Goal: Task Accomplishment & Management: Complete application form

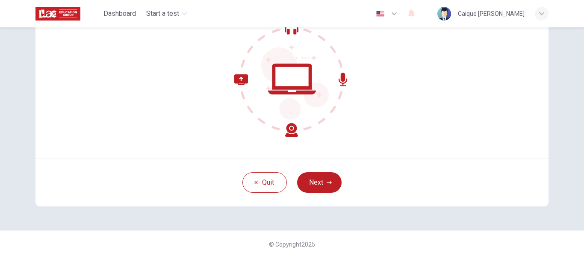
scroll to position [100, 0]
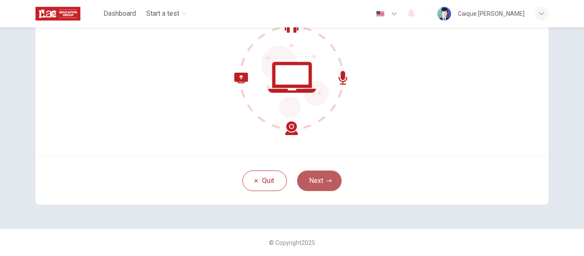
click at [322, 185] on button "Next" at bounding box center [319, 180] width 44 height 21
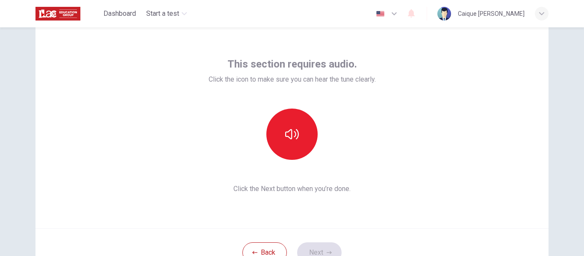
scroll to position [15, 0]
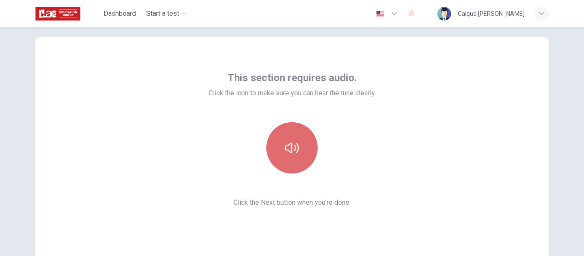
click at [294, 156] on button "button" at bounding box center [291, 147] width 51 height 51
click at [295, 152] on icon "button" at bounding box center [292, 148] width 14 height 14
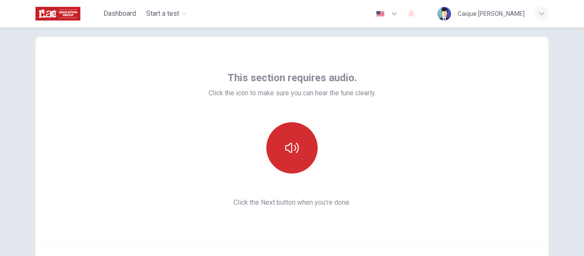
click at [295, 153] on icon "button" at bounding box center [292, 148] width 14 height 14
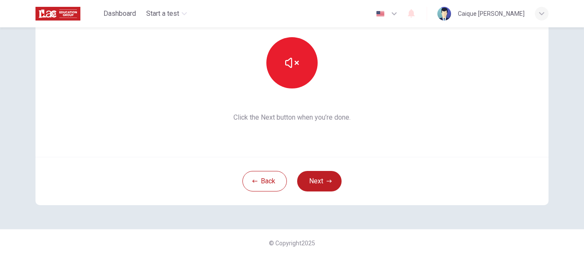
scroll to position [100, 0]
click at [320, 177] on button "Next" at bounding box center [319, 180] width 44 height 21
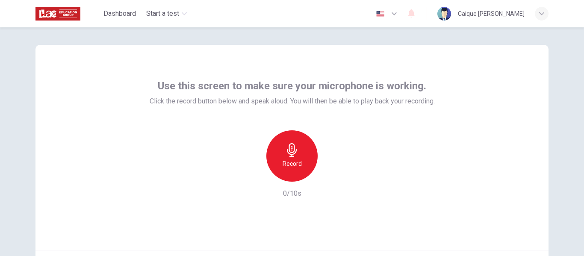
scroll to position [0, 0]
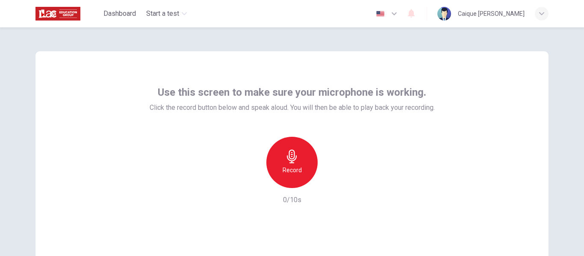
click at [287, 157] on icon "button" at bounding box center [292, 157] width 10 height 14
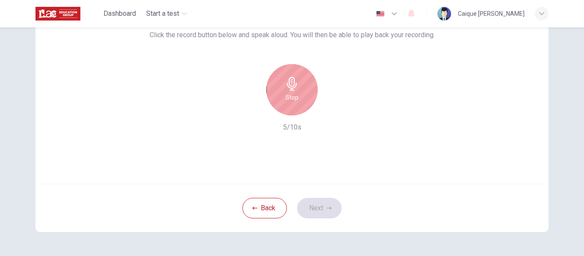
scroll to position [57, 0]
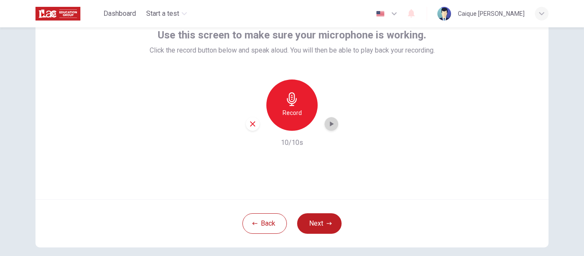
click at [330, 125] on icon "button" at bounding box center [332, 123] width 4 height 5
click at [322, 220] on button "Next" at bounding box center [319, 223] width 44 height 21
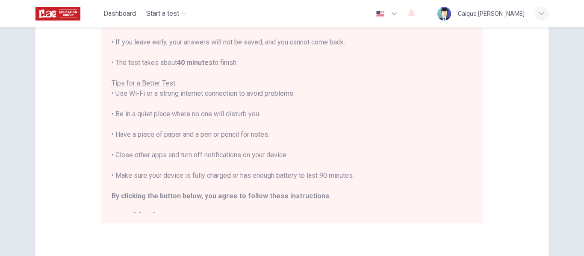
scroll to position [10, 0]
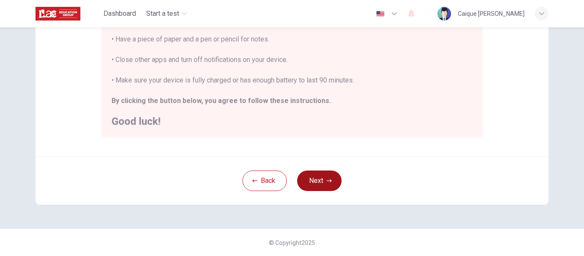
click at [314, 178] on button "Next" at bounding box center [319, 180] width 44 height 21
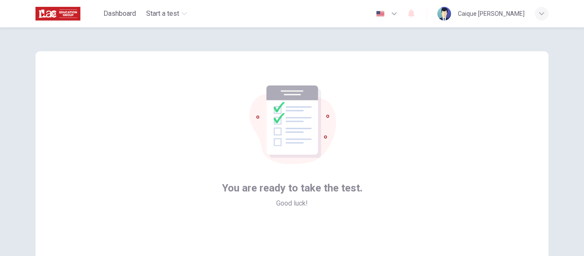
scroll to position [43, 0]
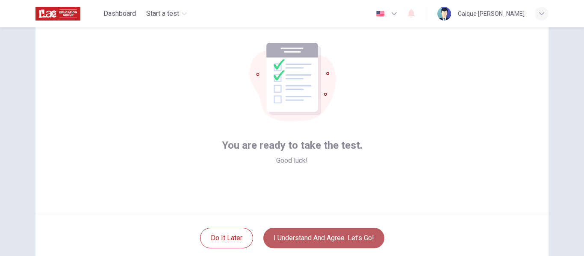
click at [343, 233] on button "I understand and agree. Let’s go!" at bounding box center [323, 238] width 121 height 21
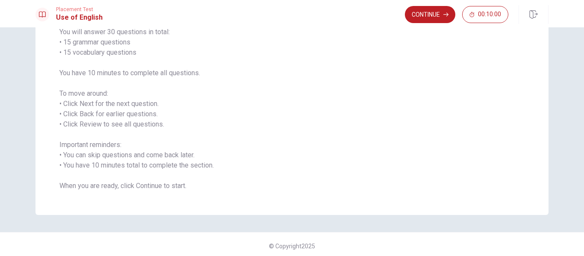
scroll to position [79, 0]
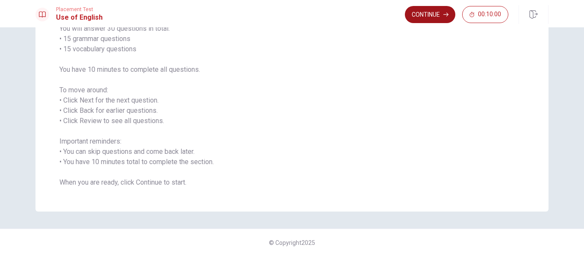
click at [430, 13] on button "Continue" at bounding box center [430, 14] width 50 height 17
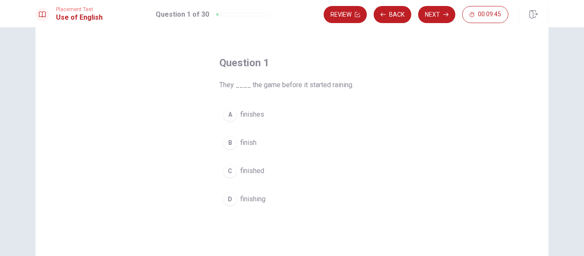
scroll to position [43, 0]
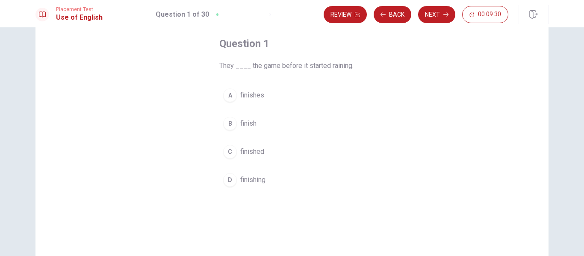
click at [262, 150] on span "finished" at bounding box center [252, 152] width 24 height 10
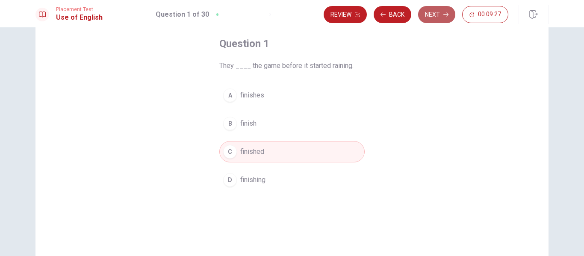
click at [428, 19] on button "Next" at bounding box center [436, 14] width 37 height 17
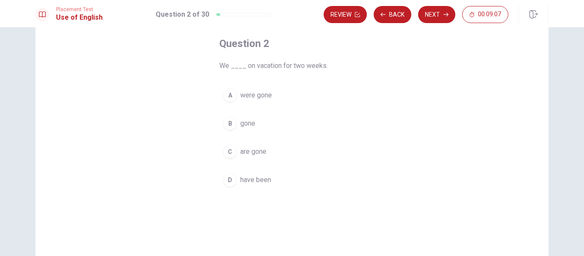
click at [263, 150] on span "are gone" at bounding box center [253, 152] width 26 height 10
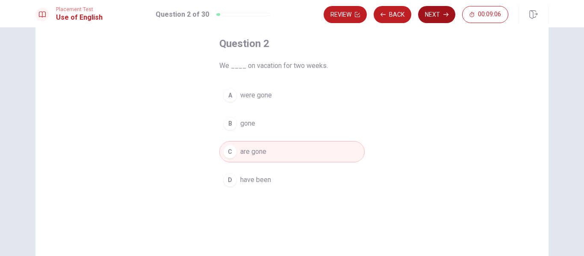
click at [434, 19] on button "Next" at bounding box center [436, 14] width 37 height 17
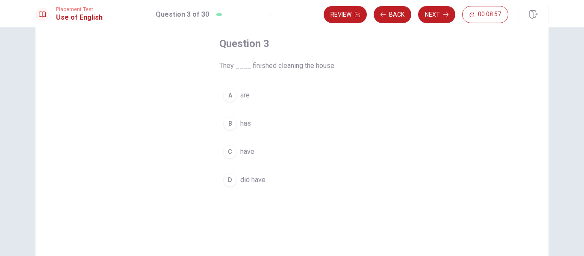
click at [263, 120] on button "B has" at bounding box center [291, 123] width 145 height 21
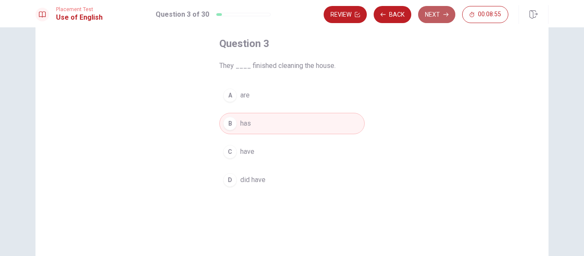
click at [436, 19] on button "Next" at bounding box center [436, 14] width 37 height 17
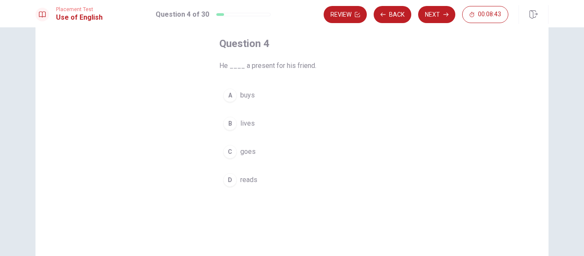
click at [244, 94] on span "buys" at bounding box center [247, 95] width 15 height 10
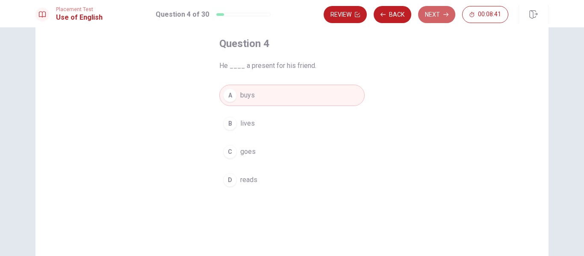
click at [433, 15] on button "Next" at bounding box center [436, 14] width 37 height 17
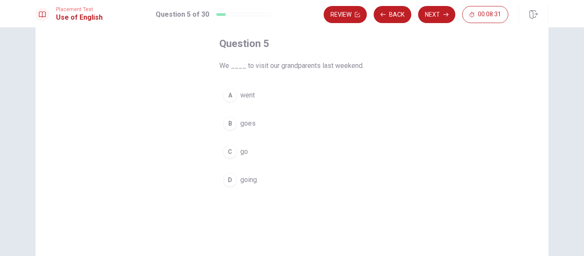
click at [258, 98] on button "A went" at bounding box center [291, 95] width 145 height 21
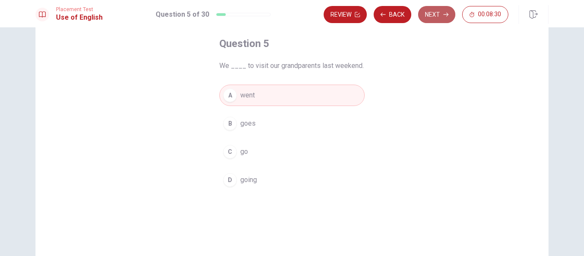
click at [433, 21] on button "Next" at bounding box center [436, 14] width 37 height 17
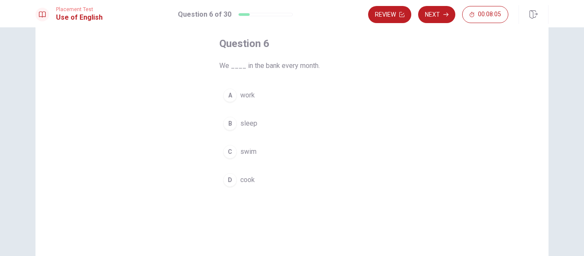
click at [296, 92] on button "A work" at bounding box center [291, 95] width 145 height 21
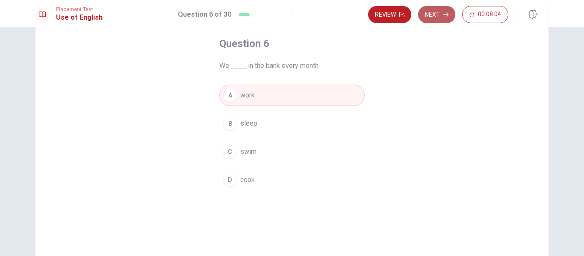
click at [427, 21] on button "Next" at bounding box center [436, 14] width 37 height 17
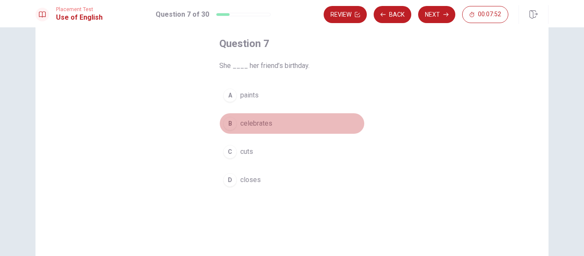
click at [282, 123] on button "B celebrates" at bounding box center [291, 123] width 145 height 21
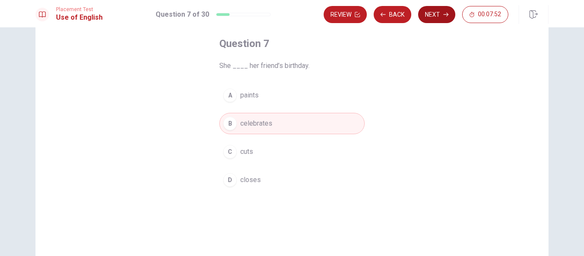
click at [434, 20] on button "Next" at bounding box center [436, 14] width 37 height 17
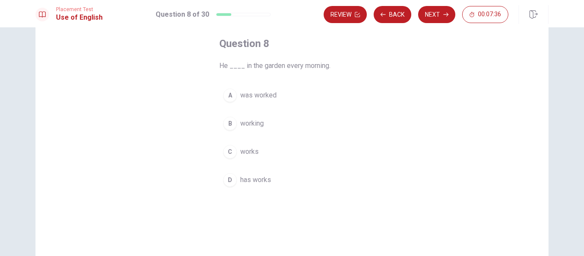
click at [299, 96] on button "A was worked" at bounding box center [291, 95] width 145 height 21
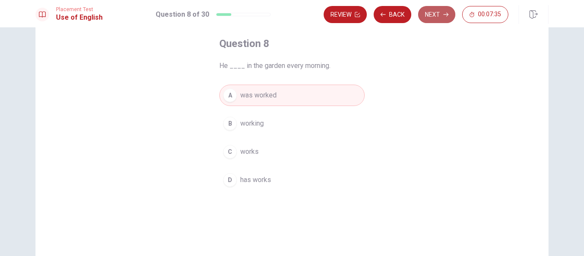
click at [431, 18] on button "Next" at bounding box center [436, 14] width 37 height 17
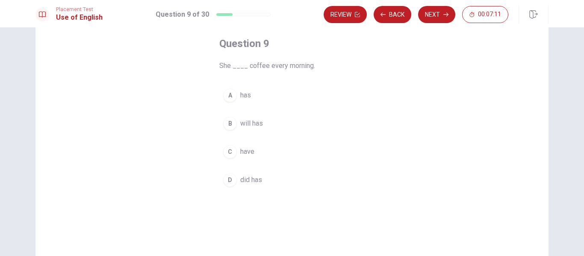
click at [290, 93] on button "A has" at bounding box center [291, 95] width 145 height 21
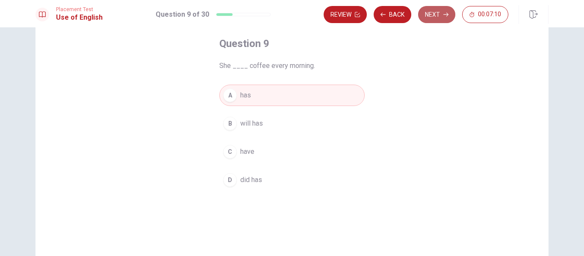
click at [443, 18] on button "Next" at bounding box center [436, 14] width 37 height 17
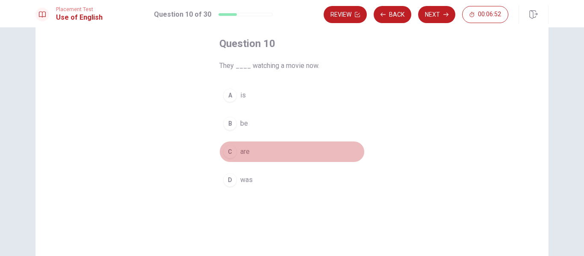
click at [250, 150] on button "C are" at bounding box center [291, 151] width 145 height 21
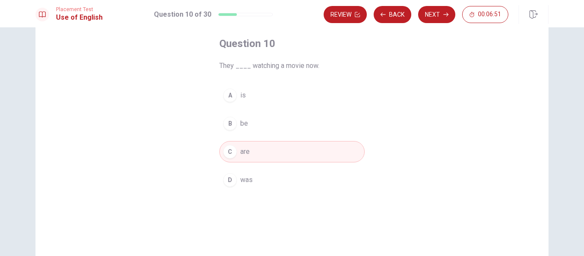
click at [430, 24] on div "Placement Test Use of English Question 10 of 30 Review Back Next 00:06:51" at bounding box center [292, 13] width 584 height 27
click at [428, 20] on button "Next" at bounding box center [436, 14] width 37 height 17
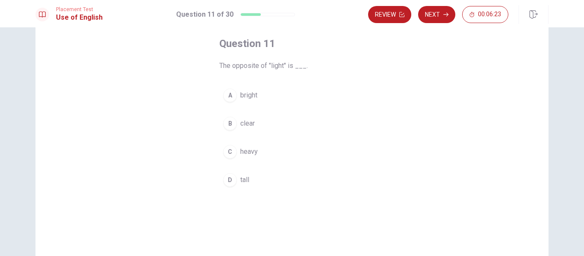
click at [257, 151] on button "C heavy" at bounding box center [291, 151] width 145 height 21
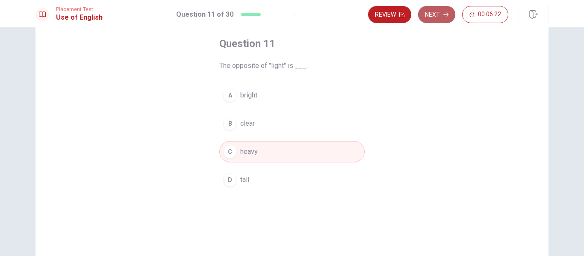
click at [429, 18] on button "Next" at bounding box center [436, 14] width 37 height 17
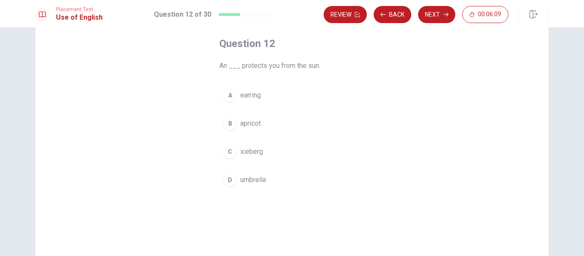
click at [263, 179] on span "umbrella" at bounding box center [253, 180] width 26 height 10
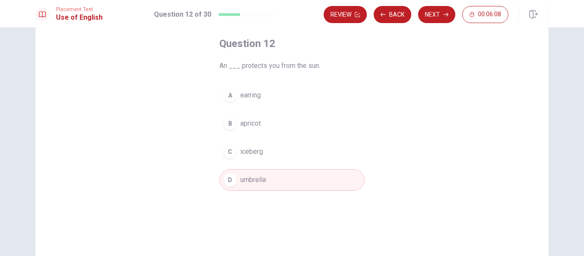
click at [425, 23] on div "Review Back Next 00:06:08" at bounding box center [435, 14] width 225 height 19
click at [435, 18] on button "Next" at bounding box center [436, 14] width 37 height 17
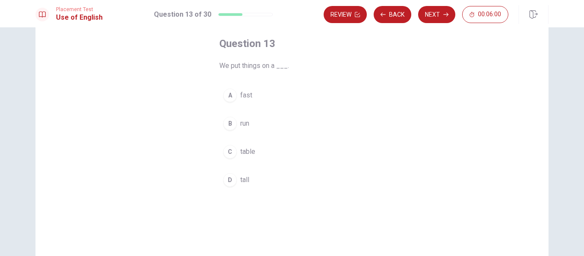
click at [254, 153] on button "C table" at bounding box center [291, 151] width 145 height 21
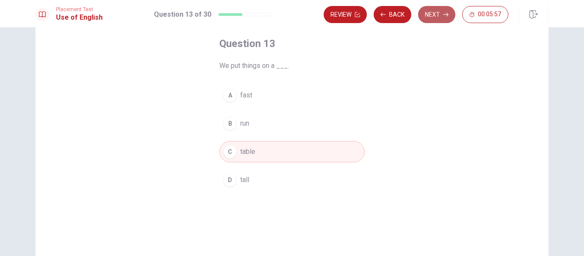
click at [435, 16] on button "Next" at bounding box center [436, 14] width 37 height 17
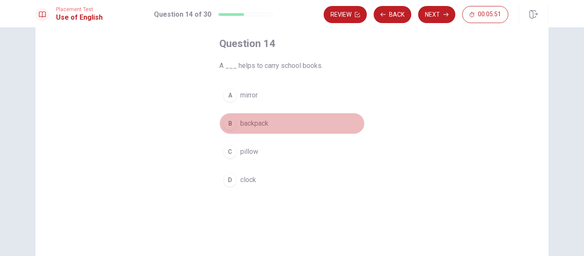
click at [261, 126] on span "backpack" at bounding box center [254, 123] width 28 height 10
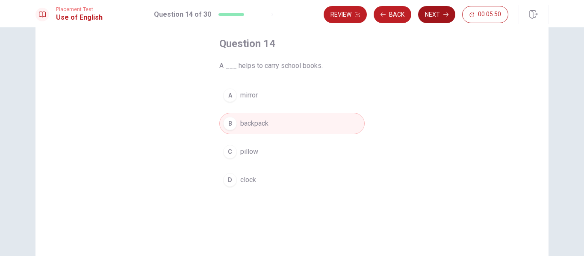
click at [439, 15] on button "Next" at bounding box center [436, 14] width 37 height 17
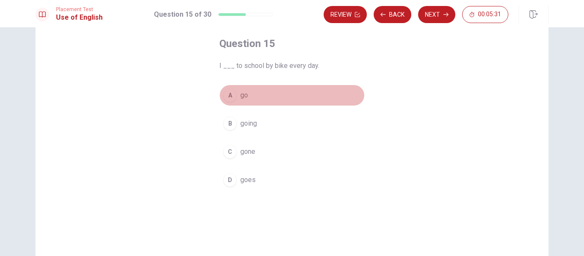
click at [255, 96] on button "A go" at bounding box center [291, 95] width 145 height 21
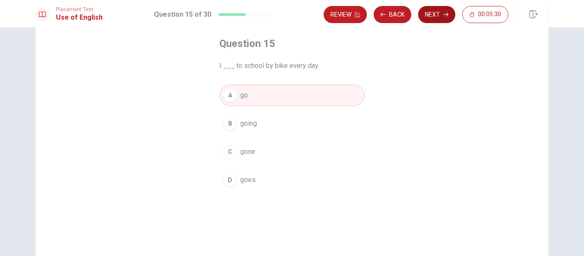
click at [434, 18] on button "Next" at bounding box center [436, 14] width 37 height 17
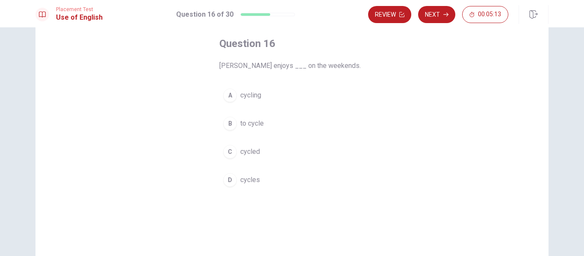
click at [254, 152] on span "cycled" at bounding box center [250, 152] width 20 height 10
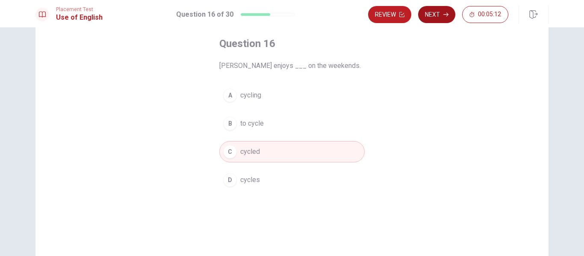
click at [436, 17] on button "Next" at bounding box center [436, 14] width 37 height 17
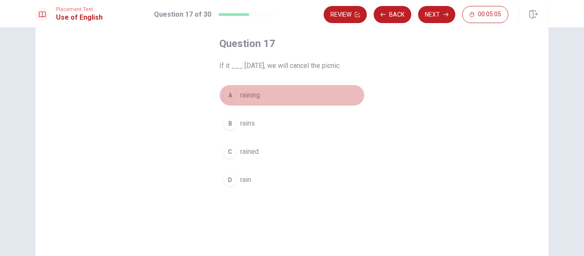
click at [267, 96] on button "A raining" at bounding box center [291, 95] width 145 height 21
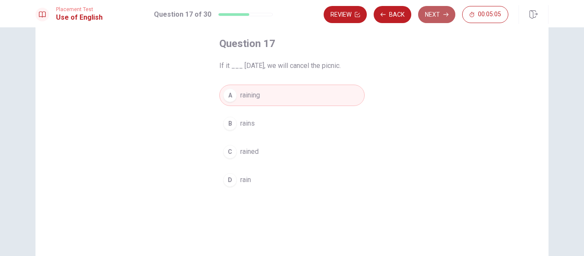
click at [434, 19] on button "Next" at bounding box center [436, 14] width 37 height 17
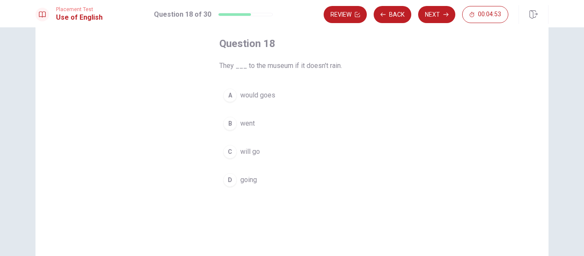
click at [248, 154] on span "will go" at bounding box center [250, 152] width 20 height 10
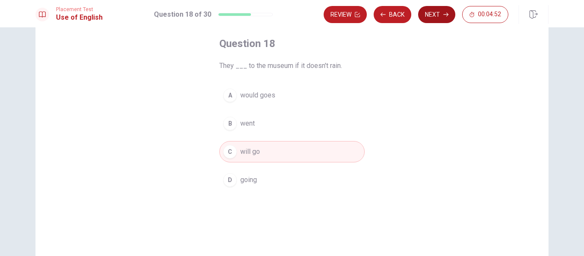
click at [434, 21] on button "Next" at bounding box center [436, 14] width 37 height 17
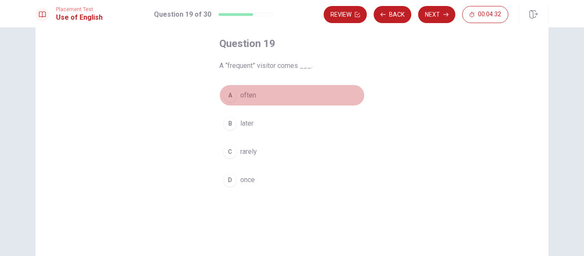
click at [279, 97] on button "A often" at bounding box center [291, 95] width 145 height 21
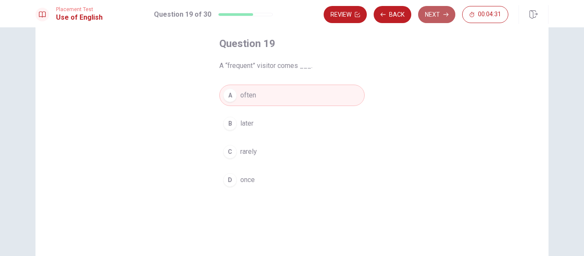
click at [430, 17] on button "Next" at bounding box center [436, 14] width 37 height 17
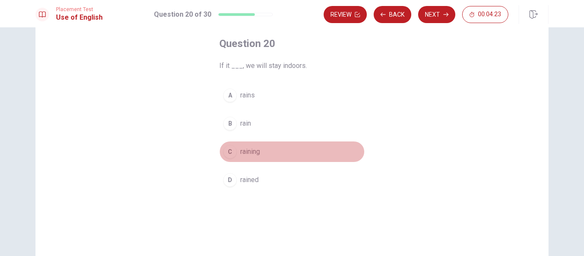
click at [258, 154] on span "raining" at bounding box center [250, 152] width 20 height 10
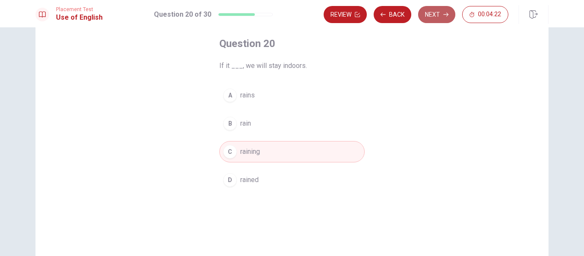
click at [427, 16] on button "Next" at bounding box center [436, 14] width 37 height 17
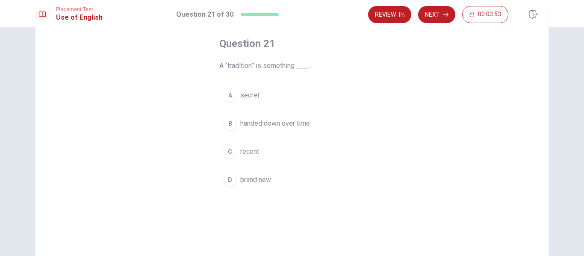
click at [305, 123] on span "handed down over time" at bounding box center [275, 123] width 70 height 10
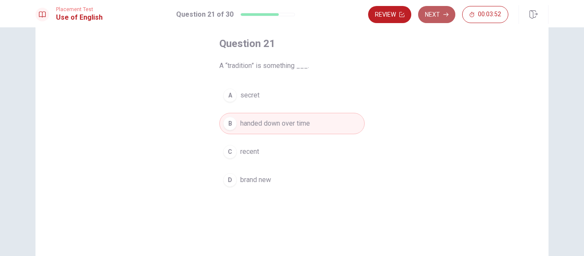
click at [431, 16] on button "Next" at bounding box center [436, 14] width 37 height 17
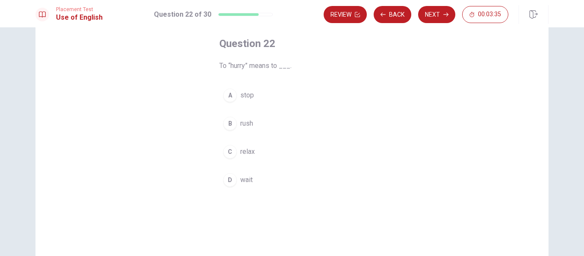
click at [255, 176] on button "D wait" at bounding box center [291, 179] width 145 height 21
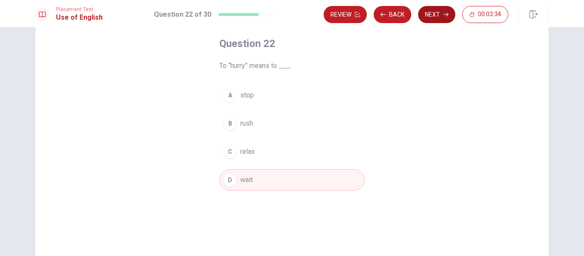
click at [431, 21] on button "Next" at bounding box center [436, 14] width 37 height 17
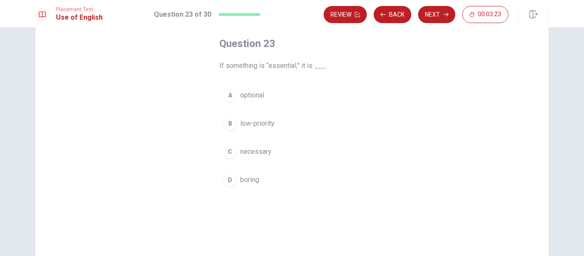
click at [262, 152] on span "necessary" at bounding box center [255, 152] width 31 height 10
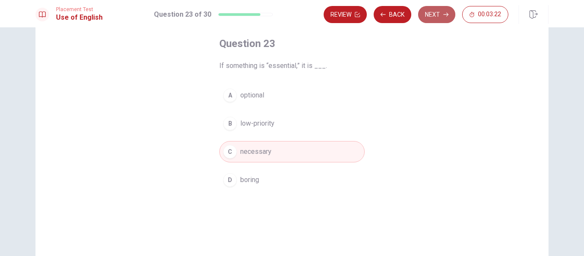
click at [432, 15] on button "Next" at bounding box center [436, 14] width 37 height 17
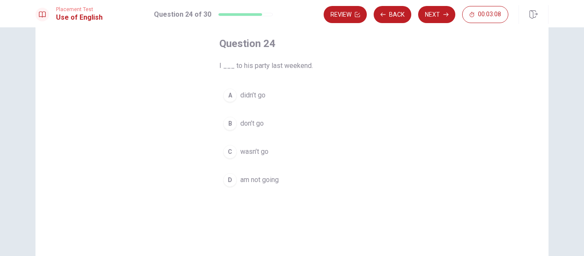
click at [255, 147] on span "wasn’t go" at bounding box center [254, 152] width 28 height 10
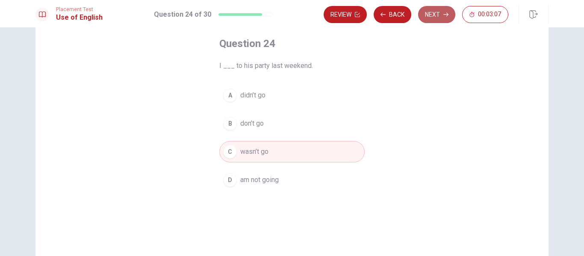
click at [434, 18] on button "Next" at bounding box center [436, 14] width 37 height 17
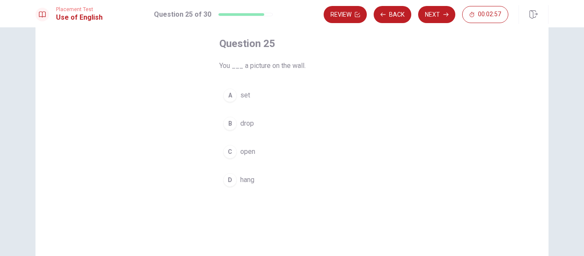
click at [264, 122] on button "B drop" at bounding box center [291, 123] width 145 height 21
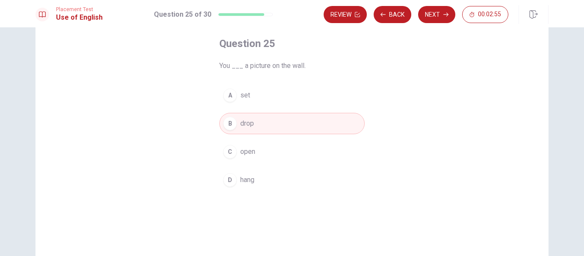
click at [248, 179] on span "hang" at bounding box center [247, 180] width 14 height 10
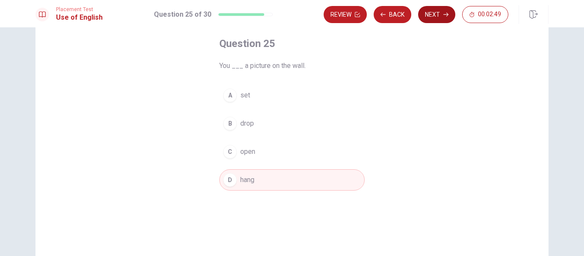
click at [440, 18] on button "Next" at bounding box center [436, 14] width 37 height 17
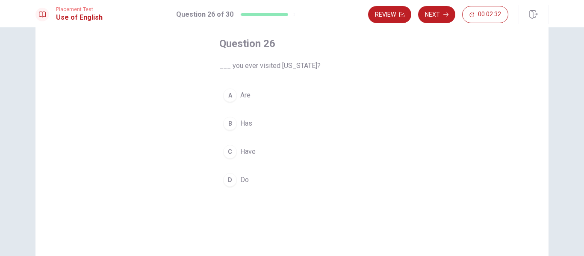
click at [256, 155] on button "C Have" at bounding box center [291, 151] width 145 height 21
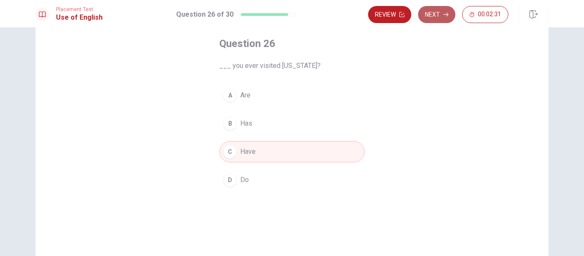
click at [446, 18] on button "Next" at bounding box center [436, 14] width 37 height 17
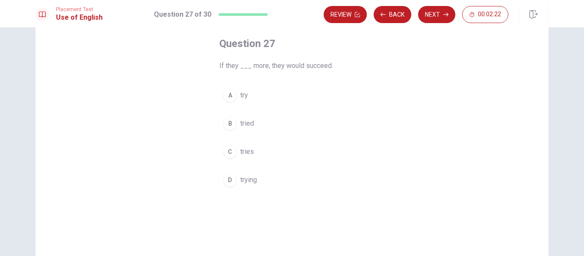
click at [253, 179] on span "trying" at bounding box center [248, 180] width 17 height 10
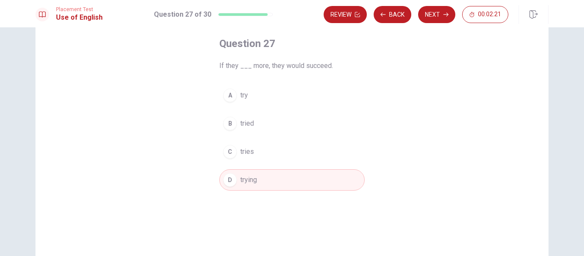
click at [437, 16] on button "Next" at bounding box center [436, 14] width 37 height 17
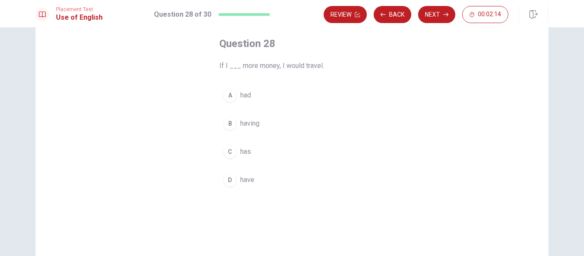
click at [254, 97] on button "A had" at bounding box center [291, 95] width 145 height 21
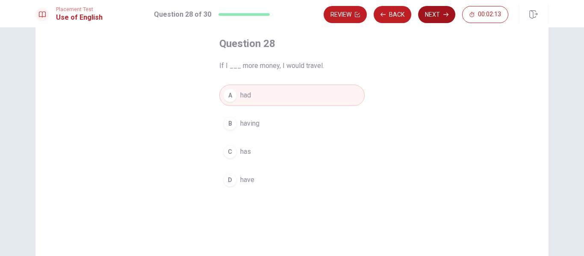
click at [434, 21] on button "Next" at bounding box center [436, 14] width 37 height 17
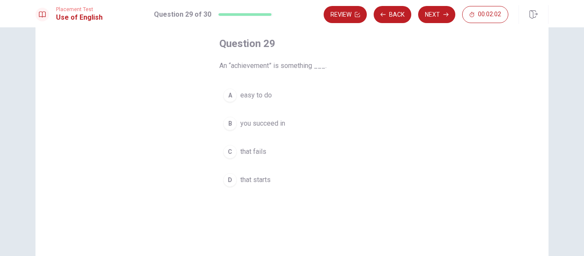
click at [271, 98] on button "A easy to do" at bounding box center [291, 95] width 145 height 21
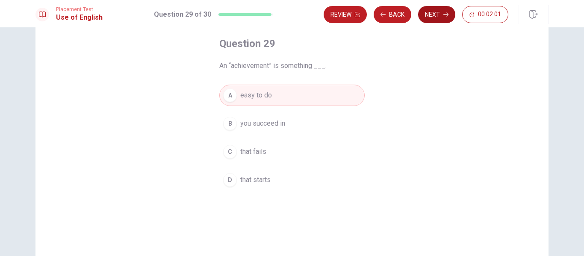
click at [431, 14] on button "Next" at bounding box center [436, 14] width 37 height 17
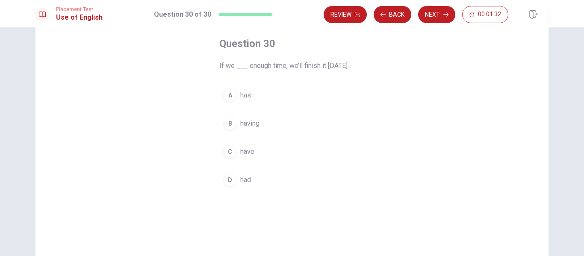
click at [249, 178] on button "D had" at bounding box center [291, 179] width 145 height 21
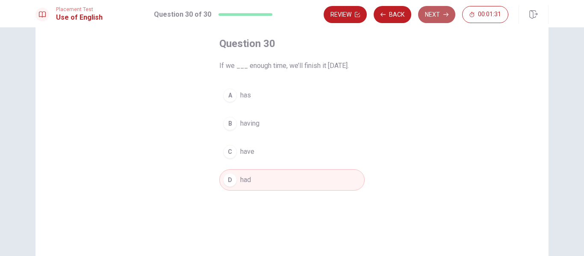
click at [443, 18] on button "Next" at bounding box center [436, 14] width 37 height 17
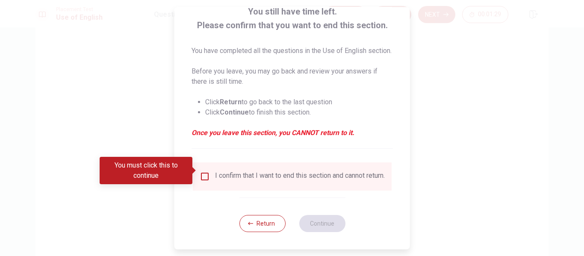
scroll to position [73, 0]
click at [200, 173] on input "You must click this to continue" at bounding box center [205, 176] width 10 height 10
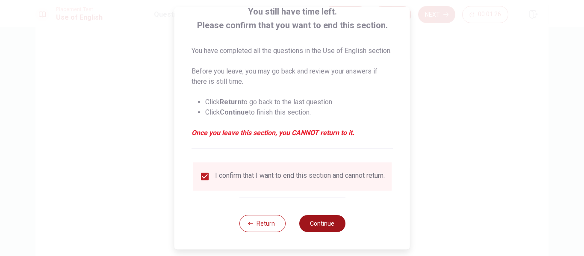
click at [317, 223] on button "Continue" at bounding box center [322, 223] width 46 height 17
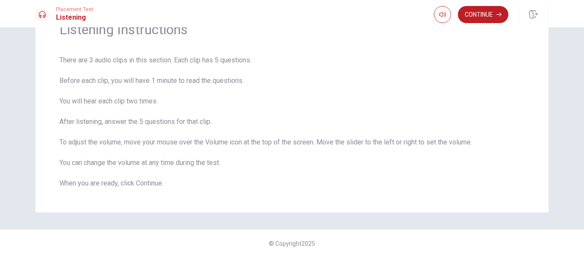
scroll to position [48, 0]
click at [481, 13] on button "Continue" at bounding box center [483, 14] width 50 height 17
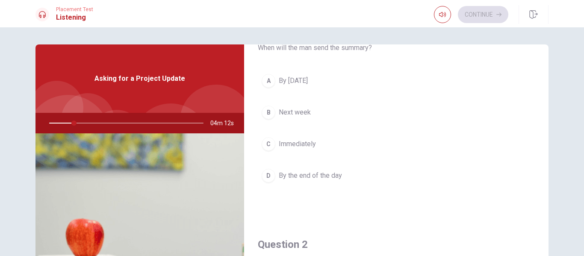
scroll to position [0, 0]
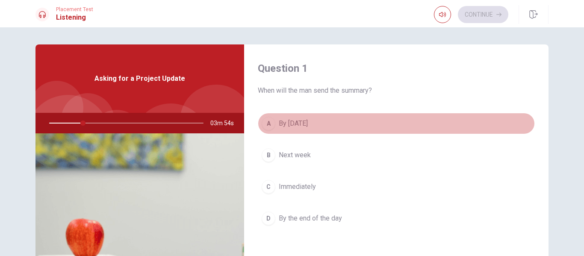
click at [399, 127] on button "A By [DATE]" at bounding box center [396, 123] width 277 height 21
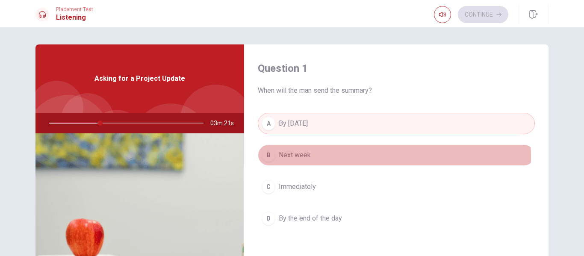
click at [331, 157] on button "B Next week" at bounding box center [396, 154] width 277 height 21
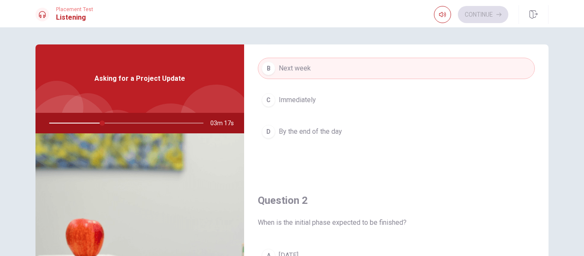
scroll to position [85, 0]
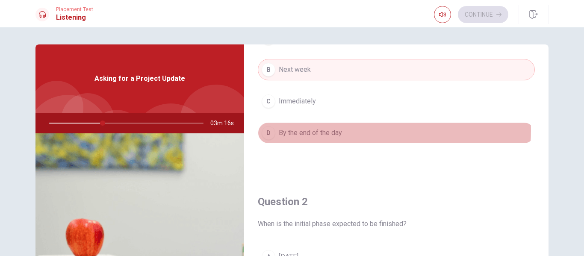
click at [358, 130] on button "D By the end of the day" at bounding box center [396, 132] width 277 height 21
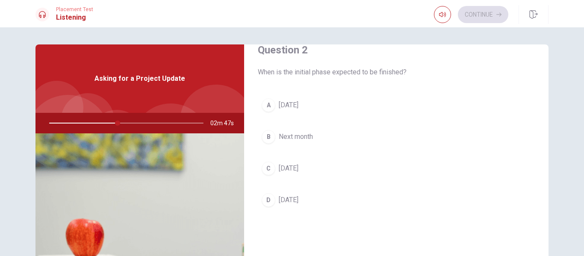
scroll to position [256, 0]
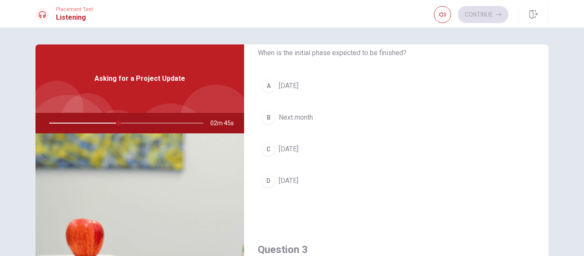
click at [355, 150] on button "C [DATE]" at bounding box center [396, 148] width 277 height 21
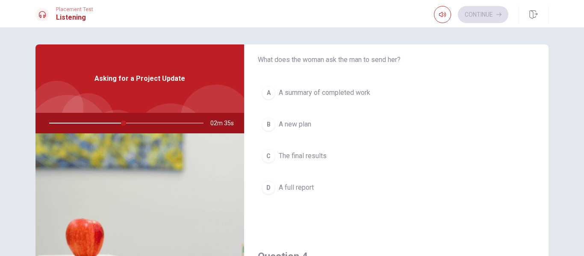
scroll to position [470, 0]
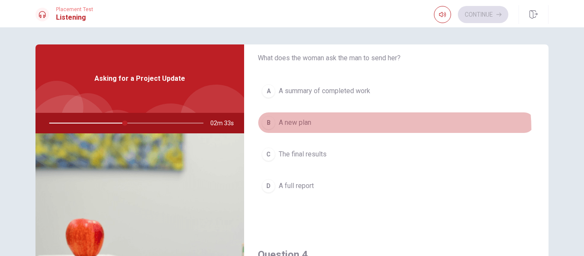
click at [342, 130] on button "B A new plan" at bounding box center [396, 122] width 277 height 21
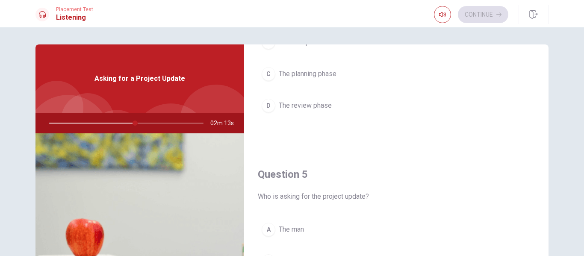
scroll to position [797, 0]
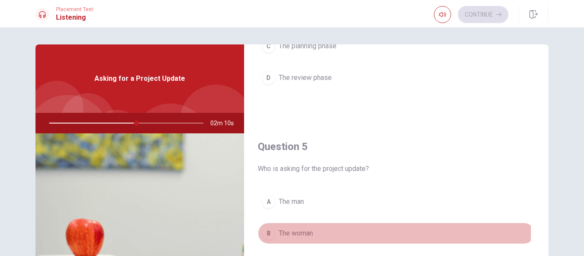
click at [312, 231] on button "B The woman" at bounding box center [396, 233] width 277 height 21
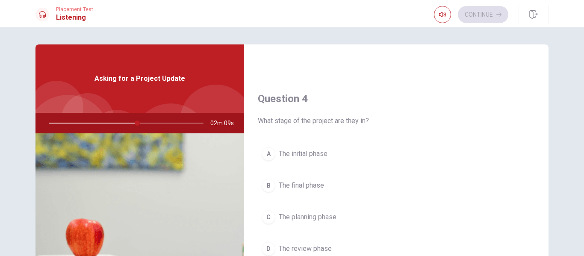
scroll to position [669, 0]
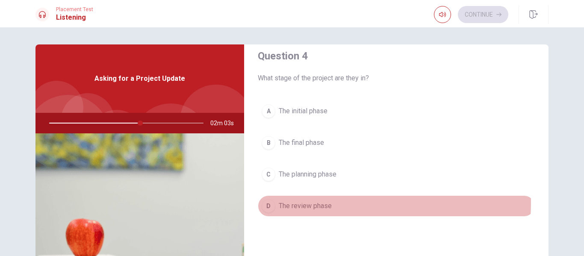
click at [334, 202] on button "D The review phase" at bounding box center [396, 205] width 277 height 21
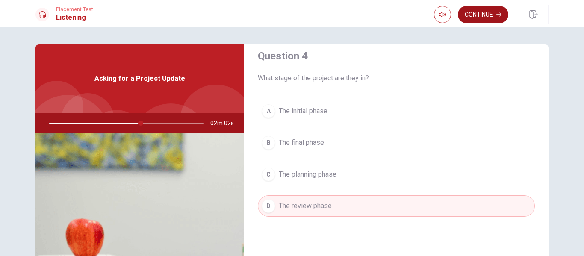
click at [481, 17] on button "Continue" at bounding box center [483, 14] width 50 height 17
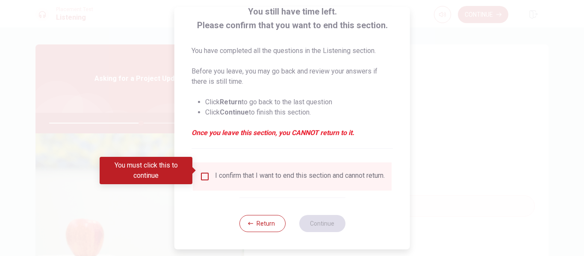
scroll to position [63, 0]
click at [206, 171] on input "You must click this to continue" at bounding box center [205, 176] width 10 height 10
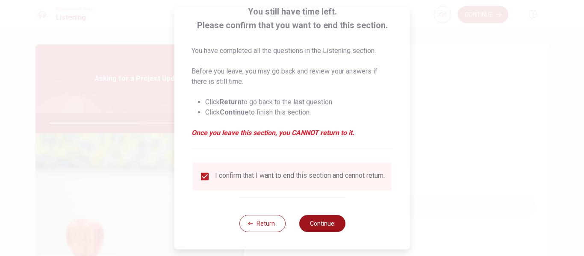
click at [319, 224] on button "Continue" at bounding box center [322, 223] width 46 height 17
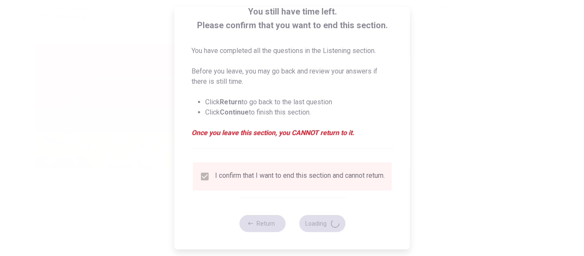
type input "61"
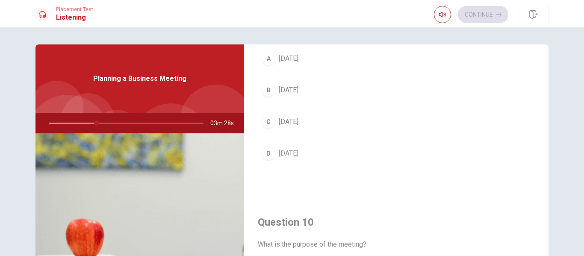
scroll to position [726, 0]
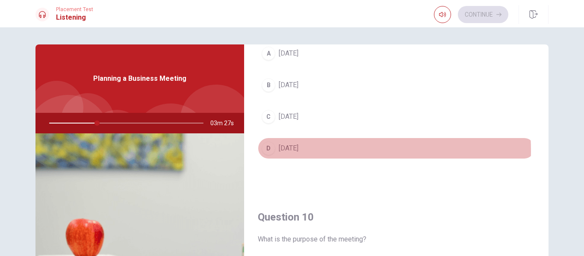
click at [305, 151] on button "D [DATE]" at bounding box center [396, 148] width 277 height 21
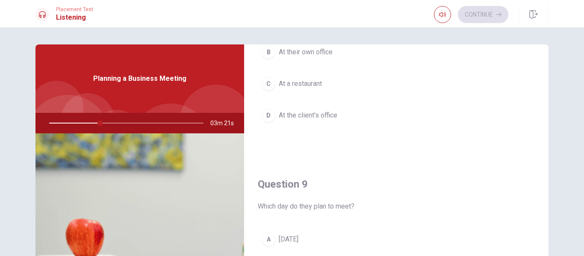
scroll to position [455, 0]
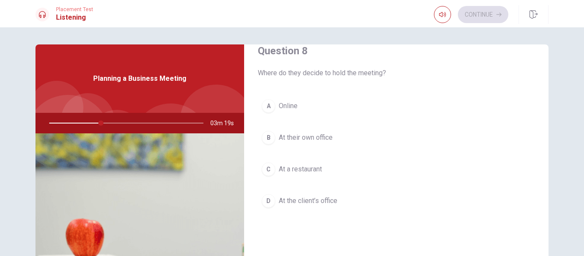
click at [362, 137] on button "B At their own office" at bounding box center [396, 137] width 277 height 21
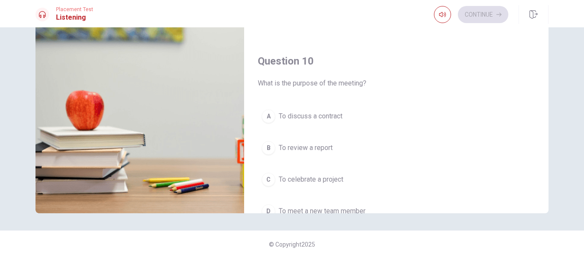
scroll to position [797, 0]
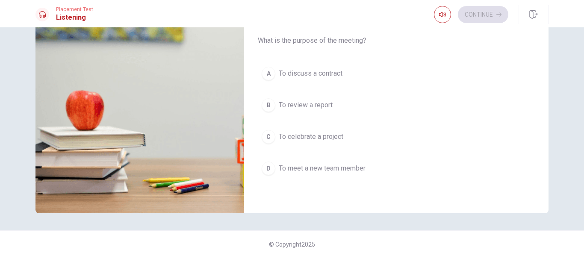
click at [340, 105] on button "B To review a report" at bounding box center [396, 104] width 277 height 21
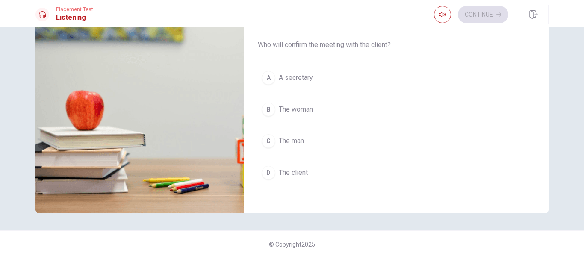
scroll to position [113, 0]
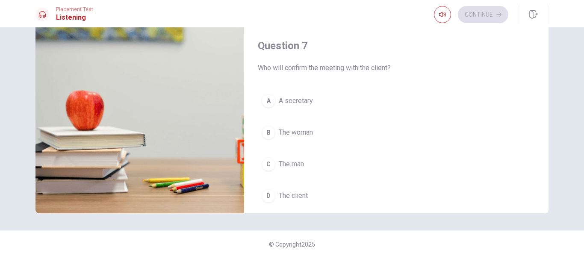
click at [342, 137] on button "B The woman" at bounding box center [396, 132] width 277 height 21
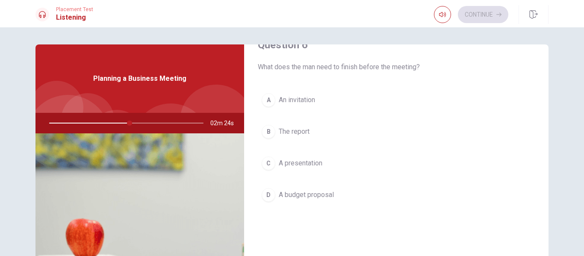
scroll to position [43, 0]
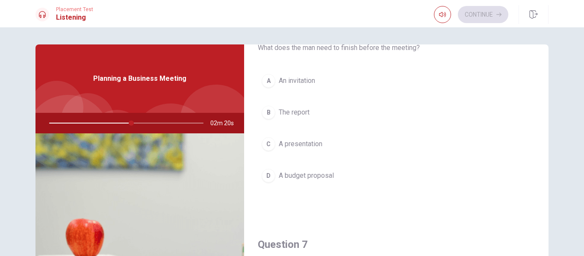
click at [345, 114] on button "B The report" at bounding box center [396, 112] width 277 height 21
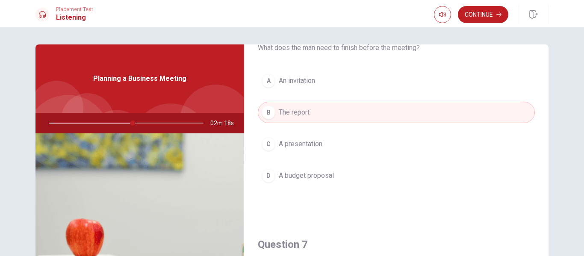
scroll to position [85, 0]
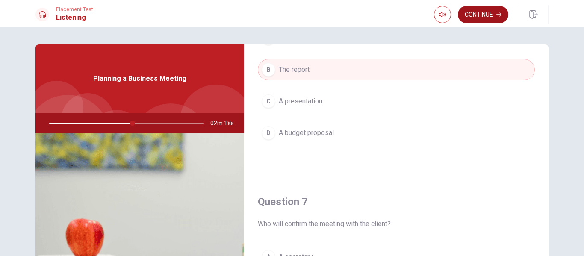
click at [463, 12] on button "Continue" at bounding box center [483, 14] width 50 height 17
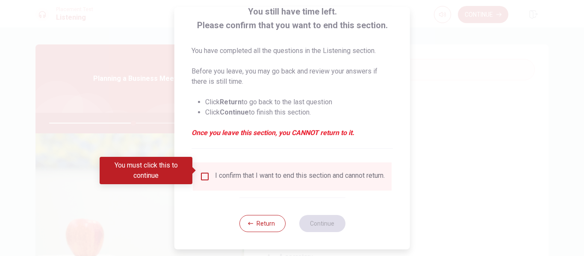
scroll to position [63, 0]
click at [206, 171] on input "You must click this to continue" at bounding box center [205, 176] width 10 height 10
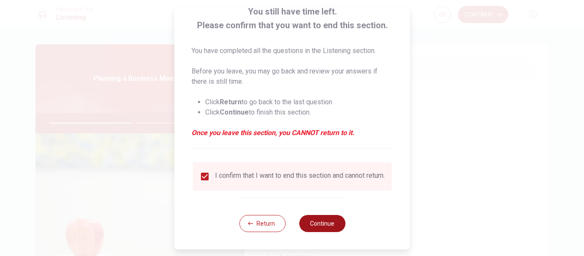
click at [322, 230] on button "Continue" at bounding box center [322, 223] width 46 height 17
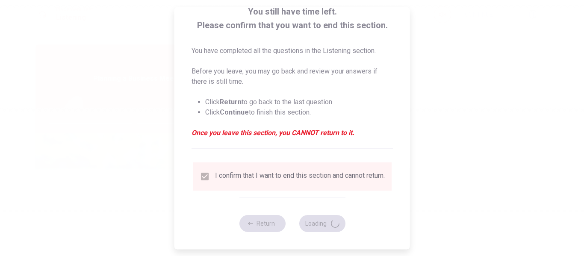
type input "56"
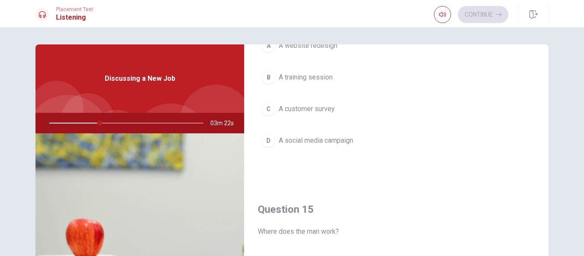
scroll to position [711, 0]
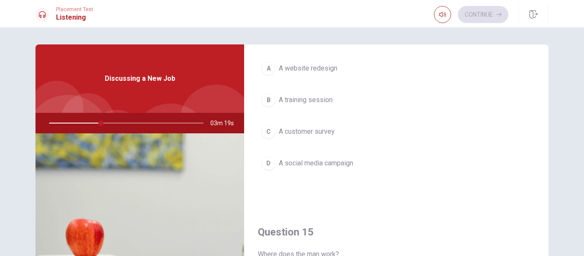
click at [360, 163] on button "D A social media campaign" at bounding box center [396, 163] width 277 height 21
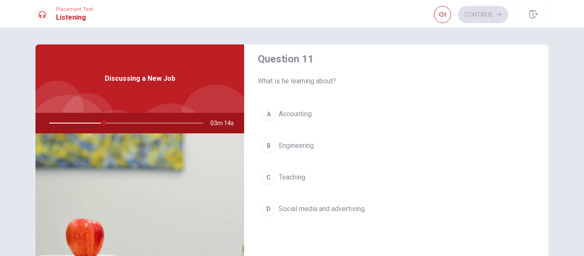
scroll to position [0, 0]
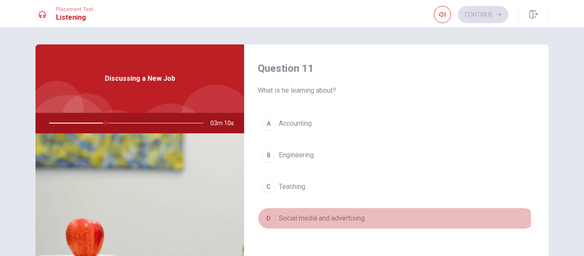
click at [348, 220] on span "Social media and advertising" at bounding box center [322, 218] width 86 height 10
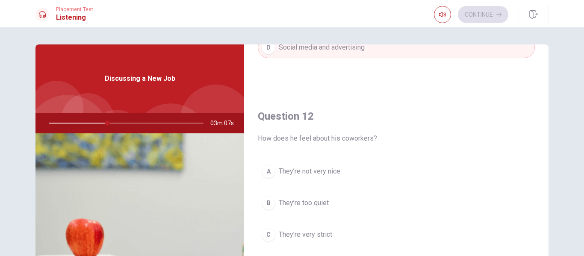
scroll to position [214, 0]
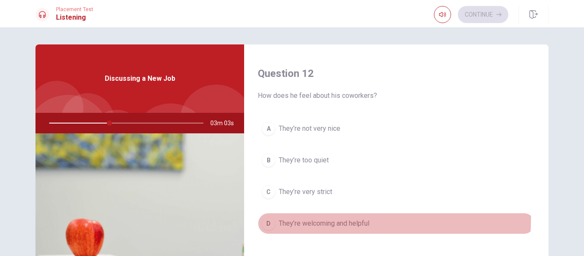
click at [354, 220] on span "They’re welcoming and helpful" at bounding box center [324, 223] width 91 height 10
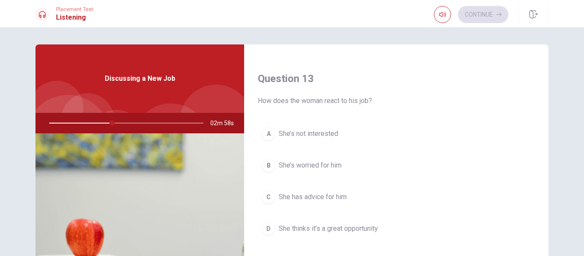
scroll to position [470, 0]
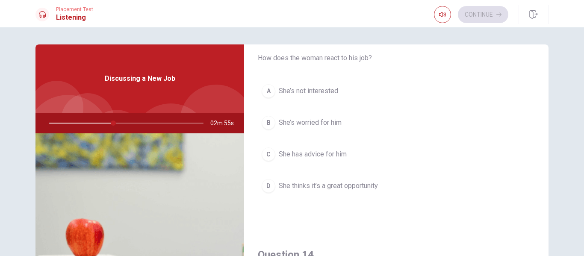
click at [374, 183] on span "She thinks it’s a great opportunity" at bounding box center [328, 186] width 99 height 10
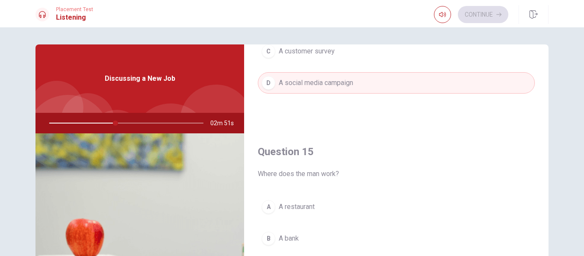
scroll to position [797, 0]
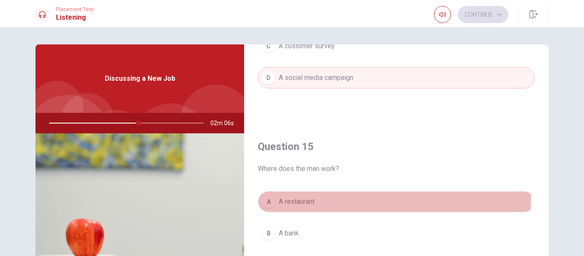
click at [329, 199] on button "A A restaurant" at bounding box center [396, 201] width 277 height 21
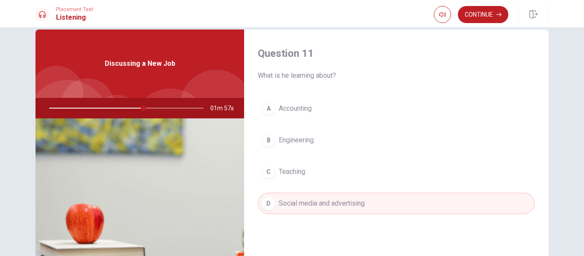
scroll to position [0, 0]
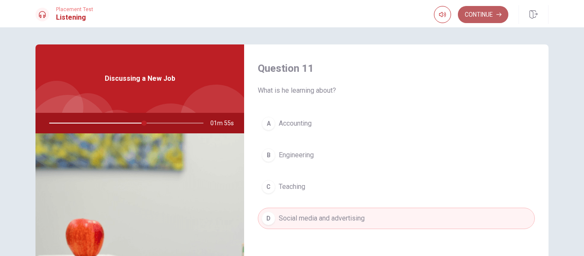
click at [494, 13] on button "Continue" at bounding box center [483, 14] width 50 height 17
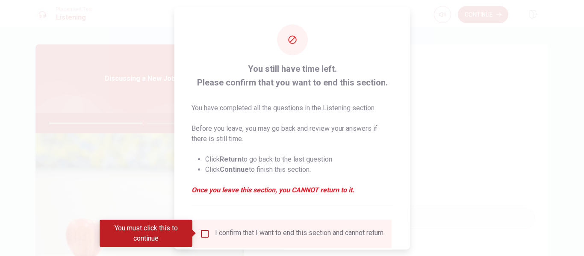
click at [202, 232] on input "You must click this to continue" at bounding box center [205, 233] width 10 height 10
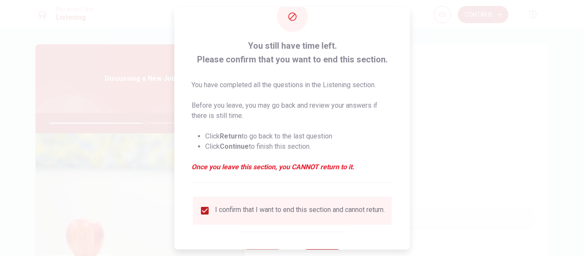
scroll to position [63, 0]
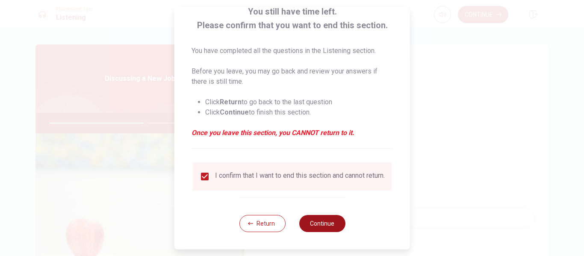
click at [335, 227] on button "Continue" at bounding box center [322, 223] width 46 height 17
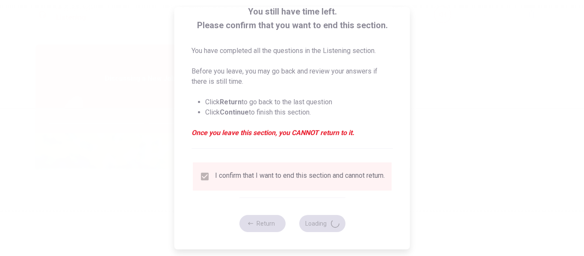
type input "63"
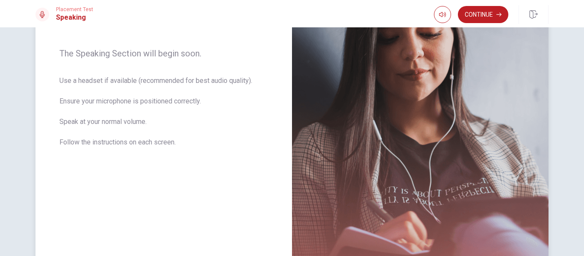
scroll to position [163, 0]
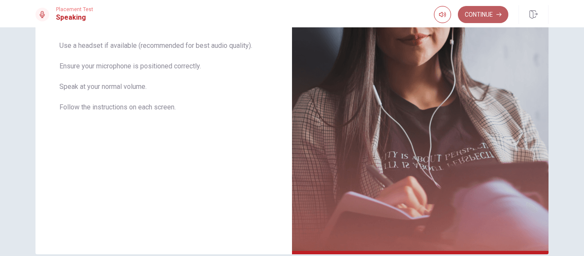
click at [490, 15] on button "Continue" at bounding box center [483, 14] width 50 height 17
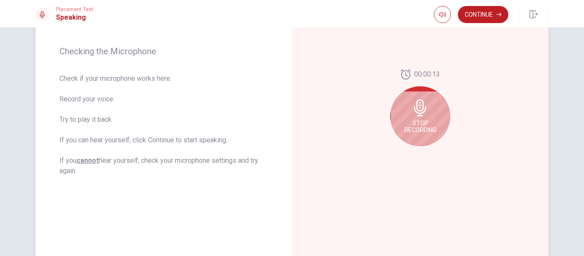
scroll to position [120, 0]
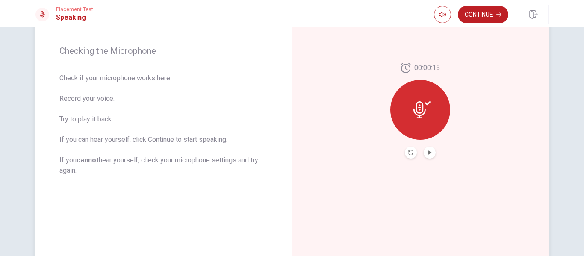
click at [433, 155] on div "00:00:15" at bounding box center [420, 111] width 60 height 96
click at [429, 153] on icon "Play Audio" at bounding box center [429, 152] width 5 height 5
click at [487, 15] on button "Continue" at bounding box center [483, 14] width 50 height 17
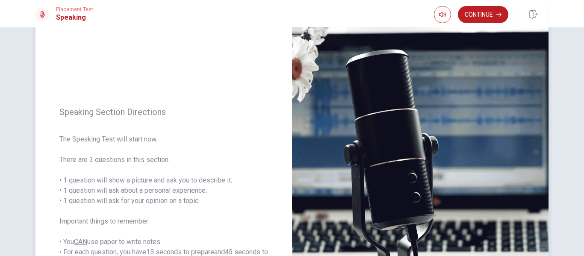
scroll to position [43, 0]
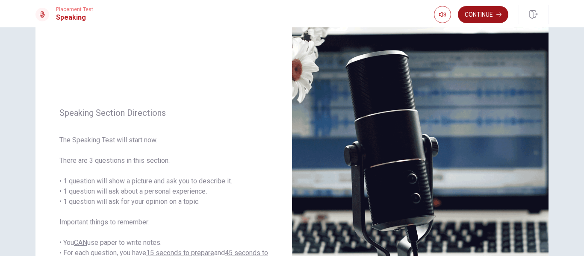
click at [485, 19] on button "Continue" at bounding box center [483, 14] width 50 height 17
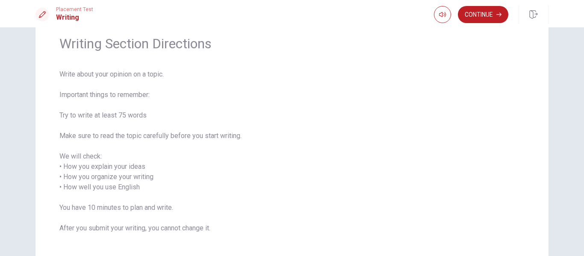
scroll to position [47, 0]
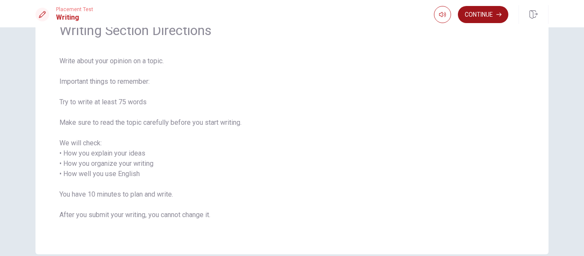
click at [490, 18] on button "Continue" at bounding box center [483, 14] width 50 height 17
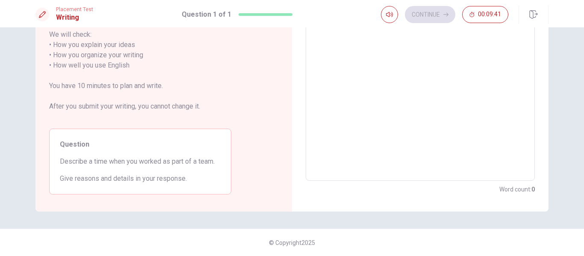
scroll to position [92, 0]
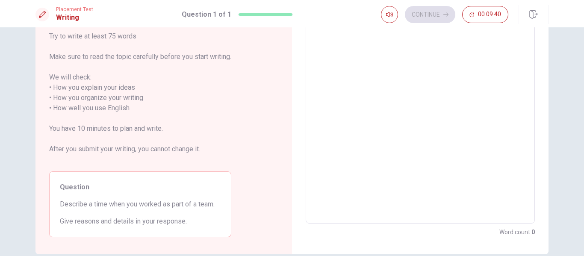
click at [364, 96] on textarea at bounding box center [419, 103] width 217 height 227
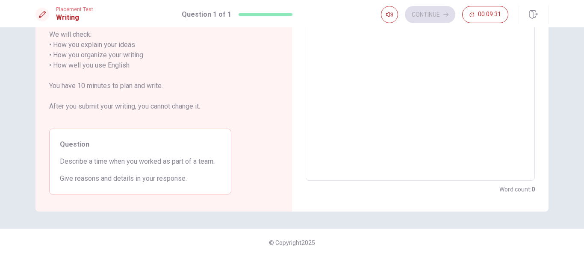
scroll to position [0, 0]
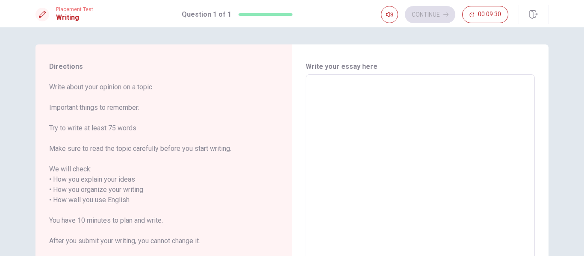
type textarea "I"
type textarea "x"
type textarea "I"
type textarea "x"
type textarea "I l"
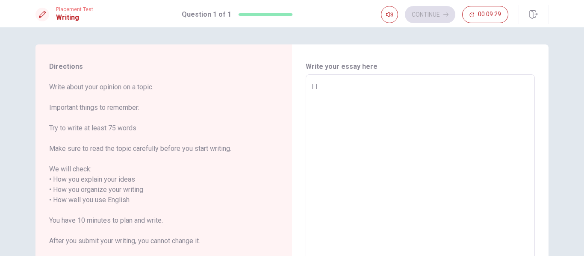
type textarea "x"
type textarea "I lo"
type textarea "x"
type textarea "I lov"
type textarea "x"
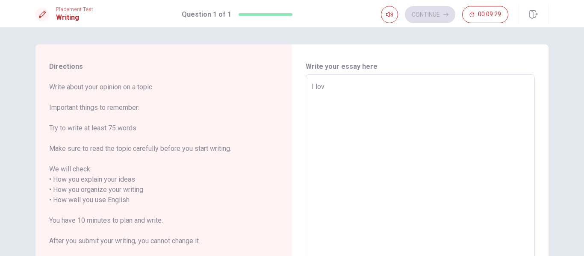
type textarea "I love"
type textarea "x"
type textarea "I loved"
type textarea "x"
type textarea "I loved"
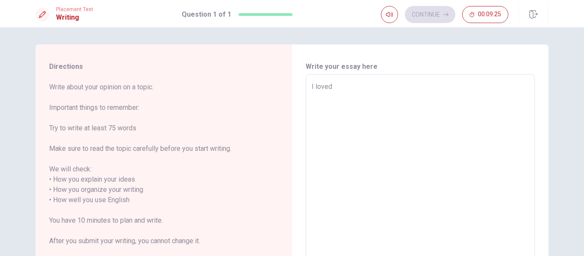
type textarea "x"
type textarea "I loved b"
type textarea "x"
type textarea "I loved be"
type textarea "x"
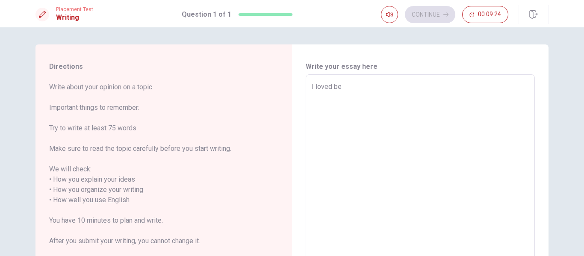
type textarea "I loved be"
type textarea "x"
type textarea "I loved be a"
type textarea "x"
type textarea "I loved be"
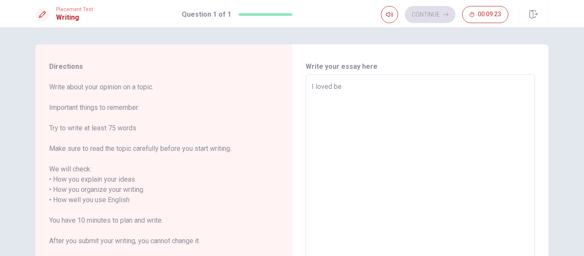
type textarea "x"
type textarea "I loved be"
type textarea "x"
type textarea "I loved b"
type textarea "x"
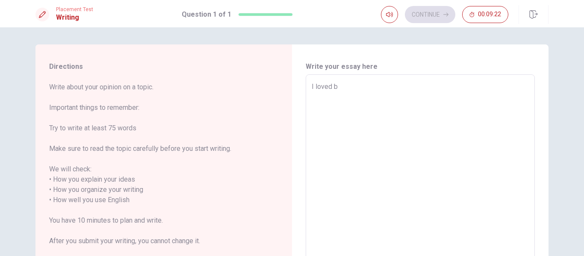
type textarea "I loved"
type textarea "x"
type textarea "I loved b"
type textarea "x"
type textarea "I loved be"
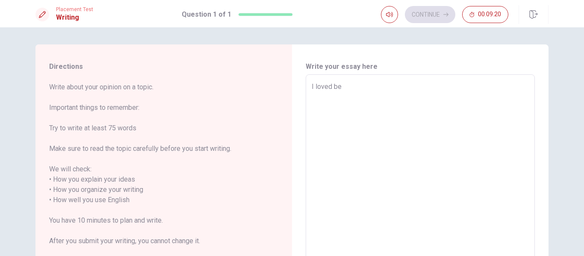
type textarea "x"
type textarea "I loved be"
type textarea "x"
type textarea "I loved be a"
type textarea "x"
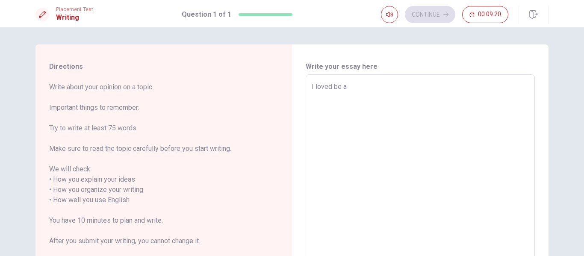
type textarea "I loved be a"
type textarea "x"
type textarea "I loved be a p"
type textarea "x"
type textarea "I loved be a pa"
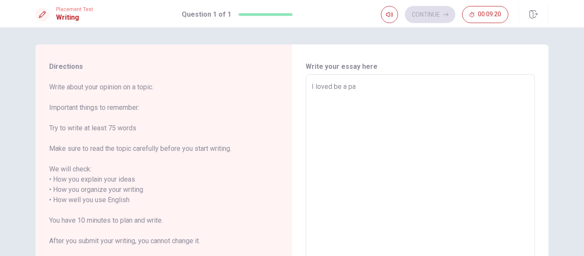
type textarea "x"
type textarea "I loved be a par"
type textarea "x"
type textarea "I loved be a part"
type textarea "x"
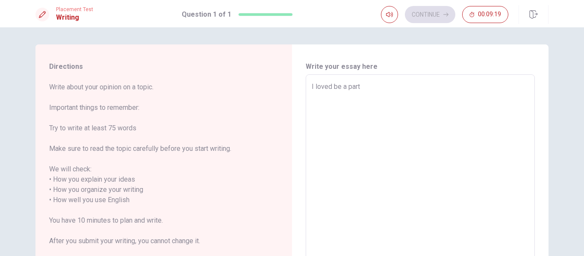
type textarea "I loved be a part"
type textarea "x"
type textarea "I loved be a part o"
type textarea "x"
type textarea "I loved be a part of"
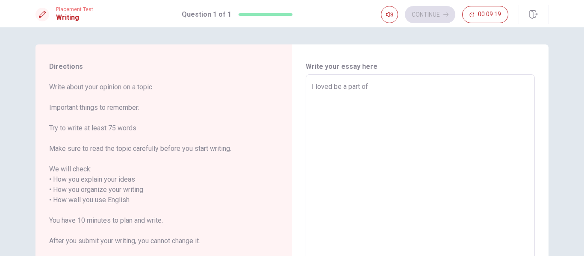
type textarea "x"
type textarea "I loved be a part of"
type textarea "x"
type textarea "I loved be a part of t"
type textarea "x"
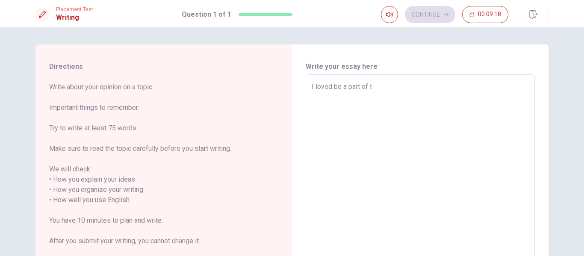
type textarea "I loved be a part of te"
type textarea "x"
type textarea "I loved be a part of tea"
type textarea "x"
type textarea "I loved be a part of team"
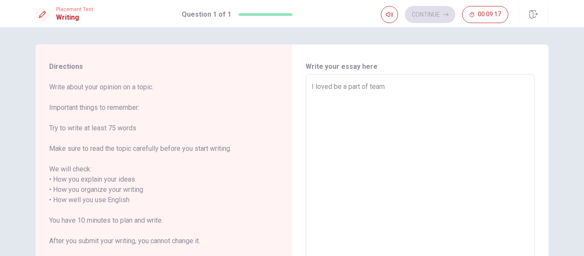
type textarea "x"
type textarea "I loved be a part of teams"
type textarea "x"
type textarea "I loved be a part of teams!"
type textarea "x"
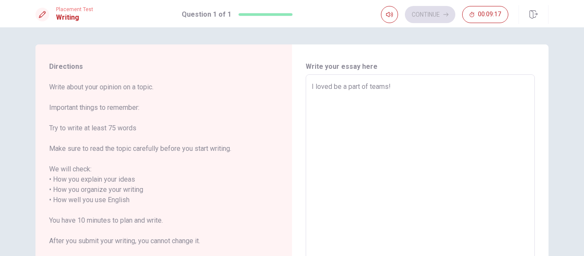
type textarea "I loved be a part of teams"
type textarea "x"
type textarea "I loved be a part of team"
type textarea "x"
type textarea "I loved be a part of team!"
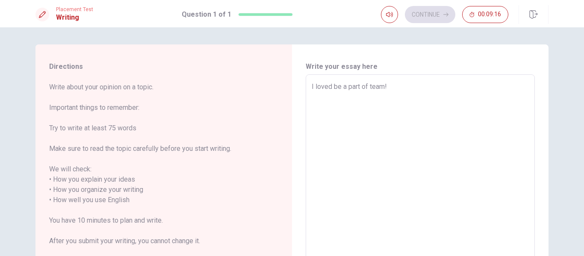
type textarea "x"
type textarea "I loved be a part of team!"
type textarea "x"
type textarea "I loved be a part of team! I"
type textarea "x"
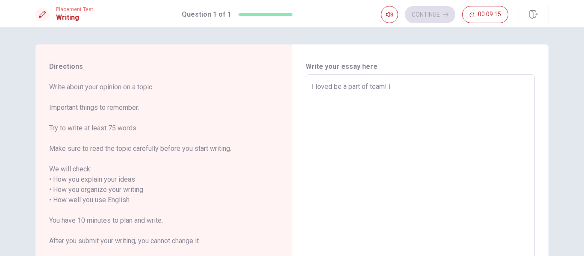
type textarea "I loved be a part of team! Is"
type textarea "x"
type textarea "I loved be a part of team! Is"
type textarea "x"
type textarea "I loved be a part of team! Is a"
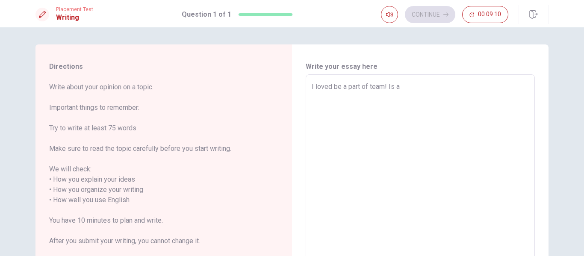
type textarea "x"
type textarea "I loved be a part of team! Is am"
type textarea "x"
type textarea "I loved be a part of team! Is ama"
type textarea "x"
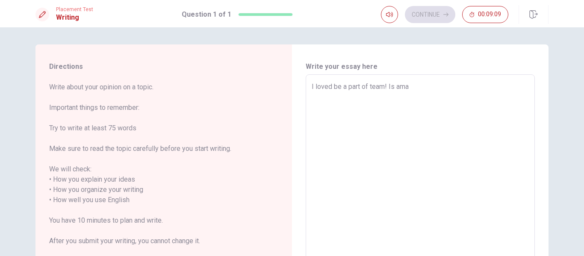
type textarea "I loved be a part of team! Is amaz"
type textarea "x"
type textarea "I loved be a part of team! Is amazi"
type textarea "x"
type textarea "I loved be a part of team! Is amazin"
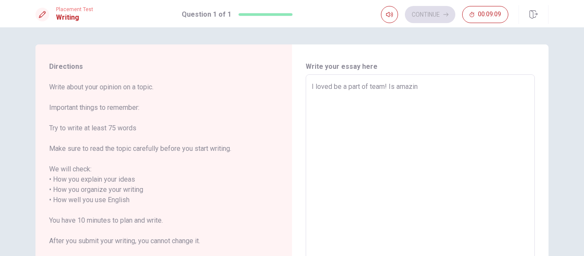
type textarea "x"
type textarea "I loved be a part of team! Is amazinf"
type textarea "x"
type textarea "I loved be a part of team! Is amazinf"
type textarea "x"
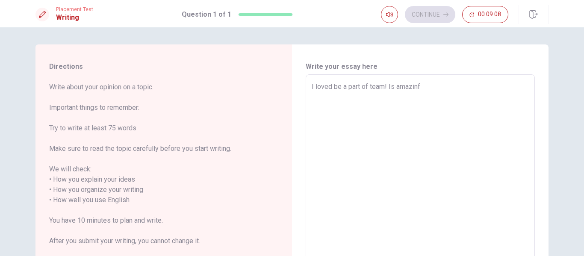
type textarea "I loved be a part of team! Is amazinf"
type textarea "x"
type textarea "I loved be a part of team! Is amazin"
type textarea "x"
type textarea "I loved be a part of team! Is amazing"
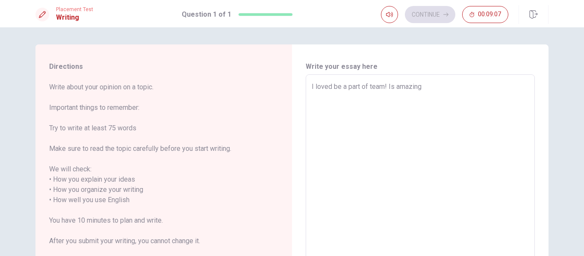
type textarea "x"
type textarea "I loved be a part of team! Is amazing"
type textarea "x"
type textarea "I loved be a part of team! Is amazing t"
type textarea "x"
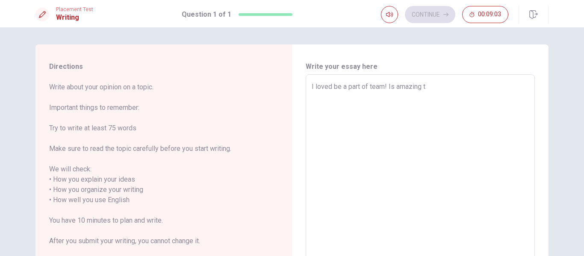
type textarea "I loved be a part of team! Is amazing"
type textarea "x"
type textarea "I loved be a part of team! Is amazing c"
type textarea "x"
type textarea "I loved be a part of team! Is amazing co"
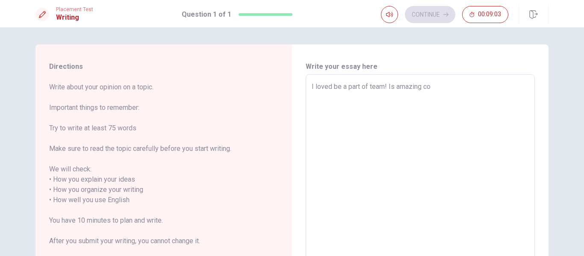
type textarea "x"
type textarea "I loved be a part of team! Is amazing col"
type textarea "x"
type textarea "I loved be a part of team! Is amazing cola"
type textarea "x"
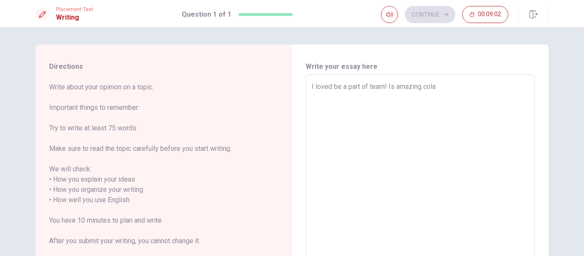
type textarea "I loved be a part of team! Is amazing colab"
type textarea "x"
type textarea "I loved be a part of team! Is amazing colabo"
type textarea "x"
type textarea "I loved be a part of team! Is amazing colabor"
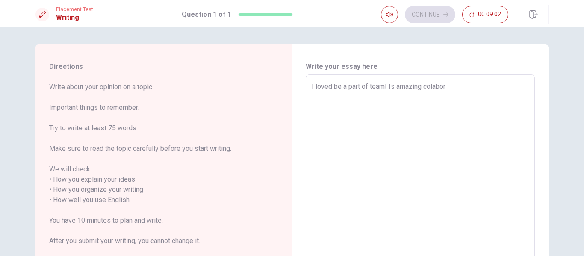
type textarea "x"
type textarea "I loved be a part of team! Is amazing colabora"
type textarea "x"
type textarea "I loved be a part of team! Is amazing colaborat"
type textarea "x"
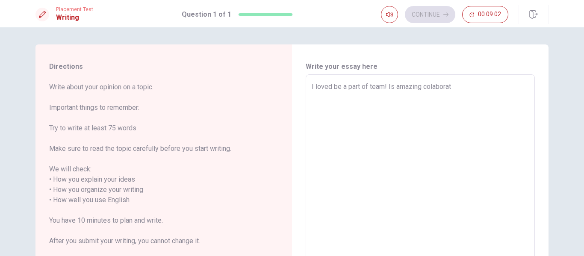
type textarea "I loved be a part of team! Is amazing colaborate"
type textarea "x"
type textarea "I loved be a part of team! Is amazing colaborate"
type textarea "x"
type textarea "I loved be a part of team! Is amazing colaborate w"
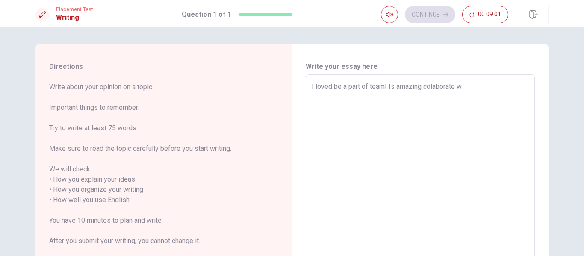
type textarea "x"
type textarea "I loved be a part of team! Is amazing colaborate wh"
type textarea "x"
type textarea "I loved be a part of team! Is amazing colaborate whi"
type textarea "x"
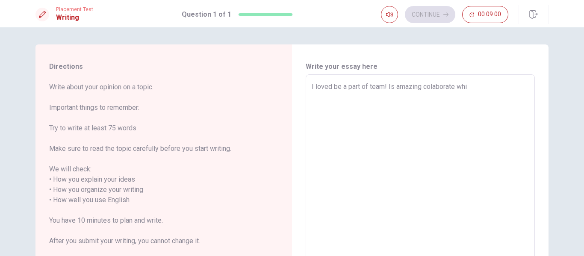
type textarea "I loved be a part of team! Is amazing colaborate whit"
type textarea "x"
type textarea "I loved be a part of team! Is amazing colaborate whith"
type textarea "x"
type textarea "I loved be a part of team! Is amazing colaborate whit"
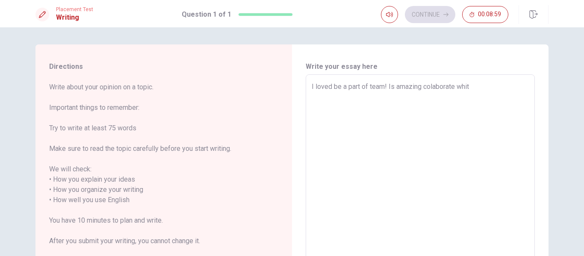
type textarea "x"
type textarea "I loved be a part of team! Is amazing colaborate whi"
type textarea "x"
type textarea "I loved be a part of team! Is amazing colaborate wh"
type textarea "x"
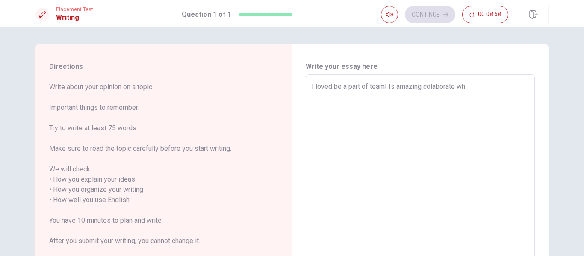
type textarea "I loved be a part of team! Is amazing colaborate w"
type textarea "x"
type textarea "I loved be a part of team! Is amazing colaborate wi"
type textarea "x"
type textarea "I loved be a part of team! Is amazing colaborate wit"
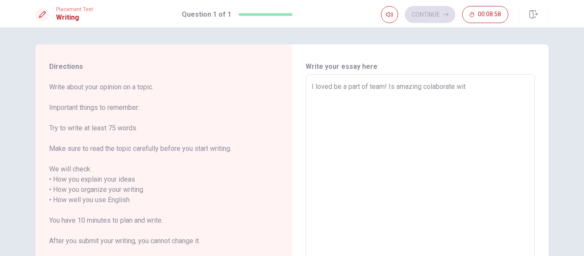
type textarea "x"
type textarea "I loved be a part of team! Is amazing colaborate wi"
type textarea "x"
type textarea "I loved be a part of team! Is amazing colaborate w"
type textarea "x"
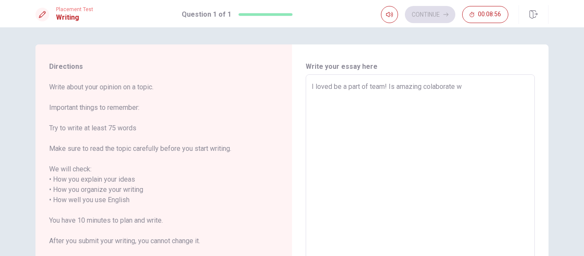
type textarea "I loved be a part of team! Is amazing colaborate wi"
type textarea "x"
type textarea "I loved be a part of team! Is amazing colaborate wit"
type textarea "x"
type textarea "I loved be a part of team! Is amazing colaborate witc"
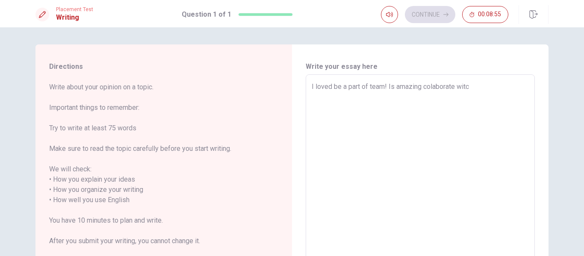
type textarea "x"
type textarea "I loved be a part of team! Is amazing colaborate witch"
type textarea "x"
type textarea "I loved be a part of team! Is amazing colaborate witch"
type textarea "x"
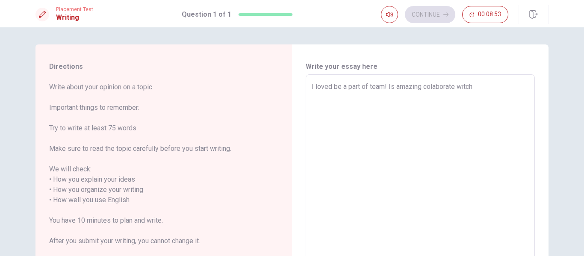
type textarea "I loved be a part of team! Is amazing colaborate witch a"
type textarea "x"
type textarea "I loved be a part of team! Is amazing colaborate witch an"
type textarea "x"
type textarea "I loved be a part of team! Is amazing colaborate witch anpo"
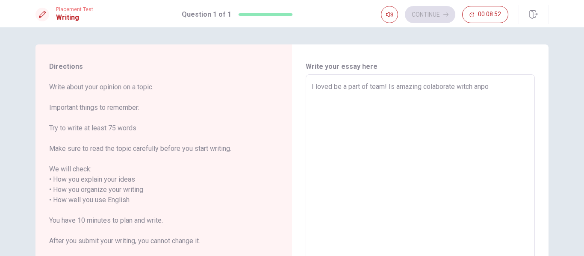
type textarea "x"
type textarea "I loved be a part of team! Is amazing colaborate witch anpot"
type textarea "x"
type textarea "I loved be a part of team! Is amazing colaborate witch anpo"
type textarea "x"
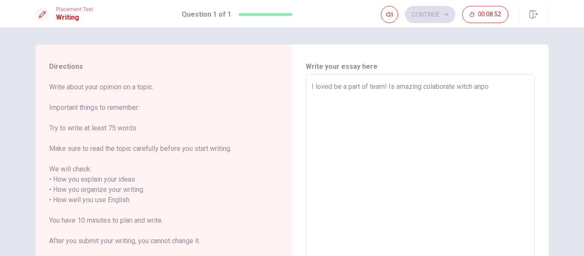
type textarea "I loved be a part of team! Is amazing colaborate witch anp"
type textarea "x"
type textarea "I loved be a part of team! Is amazing colaborate witch an"
type textarea "x"
type textarea "I loved be a part of team! Is amazing colaborate witch a"
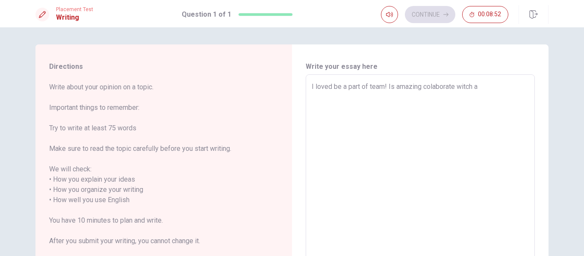
type textarea "x"
type textarea "I loved be a part of team! Is amazing colaborate witch"
type textarea "x"
type textarea "I loved be a part of team! Is amazing colaborate witch d"
type textarea "x"
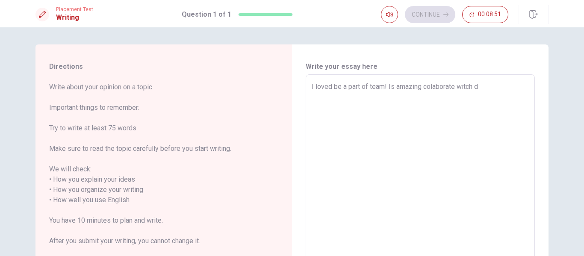
type textarea "I loved be a part of team! Is amazing colaborate witch di"
type textarea "x"
type textarea "I loved be a part of team! Is amazing colaborate witch dif"
type textarea "x"
type textarea "I loved be a part of team! Is amazing colaborate witch dife"
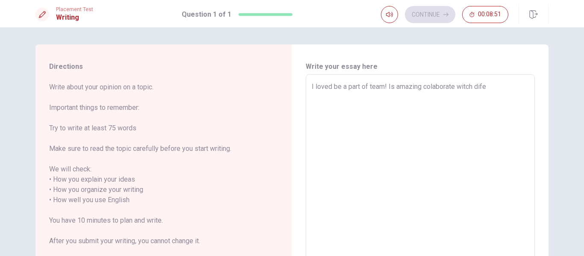
type textarea "x"
type textarea "I loved be a part of team! Is amazing colaborate witch difer"
click at [390, 85] on textarea "I loved be a part of team! Is amazing colaborate witch diferent people," at bounding box center [419, 195] width 217 height 227
click at [355, 99] on textarea "I loved be a part of team! It's amazing colaborate witch diferent people," at bounding box center [419, 195] width 217 height 227
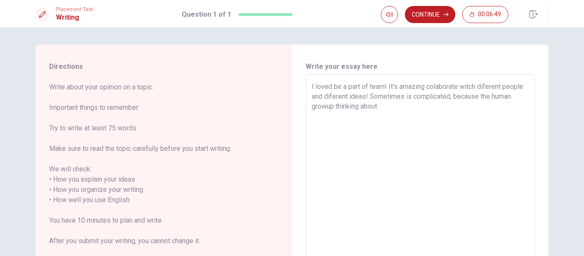
click at [367, 95] on textarea "I loved be a part of team! It's amazing colaborate witch diferent people and di…" at bounding box center [419, 195] width 217 height 227
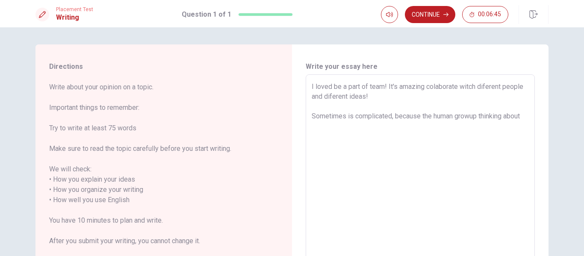
click at [525, 118] on textarea "I loved be a part of team! It's amazing colaborate witch diferent people and di…" at bounding box center [419, 195] width 217 height 227
drag, startPoint x: 349, startPoint y: 133, endPoint x: 454, endPoint y: 117, distance: 105.4
click at [454, 117] on textarea "I loved be a part of team! It's amazing colaborate witch diferent people and di…" at bounding box center [419, 195] width 217 height 227
click at [504, 114] on textarea "I loved be a part of team! It's amazing colaborate witch diferent people and di…" at bounding box center [419, 195] width 217 height 227
click at [305, 115] on div "I loved be a part of team! It's amazing colaborate witch diferent people and di…" at bounding box center [419, 194] width 229 height 241
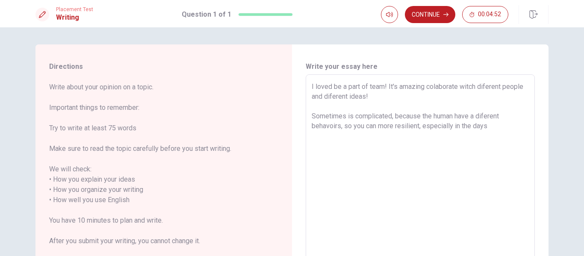
click at [307, 117] on div "I loved be a part of team! It's amazing colaborate witch diferent people and di…" at bounding box center [419, 194] width 229 height 241
click at [308, 117] on div "I loved be a part of team! It's amazing colaborate witch diferent people and di…" at bounding box center [419, 194] width 229 height 241
click at [311, 114] on textarea "I loved be a part of team! It's amazing colaborate witch diferent people and di…" at bounding box center [419, 195] width 217 height 227
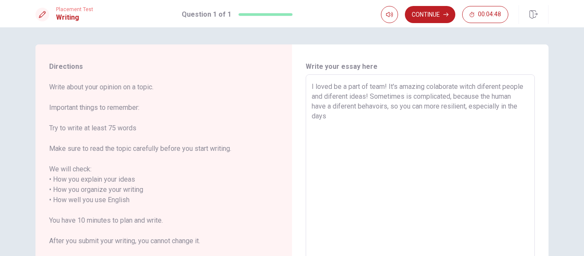
click at [328, 116] on textarea "I loved be a part of team! It's amazing colaborate witch diferent people and di…" at bounding box center [419, 195] width 217 height 227
click at [311, 114] on textarea "I loved be a part of team! It's amazing colaborate witch diferent people and di…" at bounding box center [419, 195] width 217 height 227
click at [349, 122] on textarea "I loved be a part of team! It's amazing colaborate witch diferent people and di…" at bounding box center [419, 195] width 217 height 227
click at [353, 117] on textarea "I loved be a part of team! It's amazing colaborate witch diferent people and di…" at bounding box center [419, 195] width 217 height 227
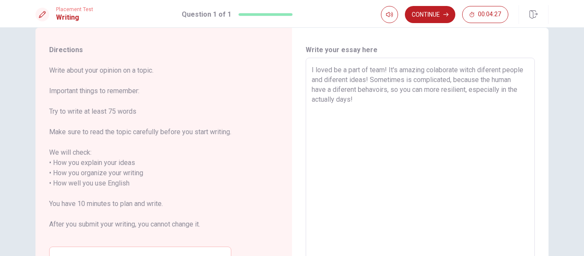
scroll to position [6, 0]
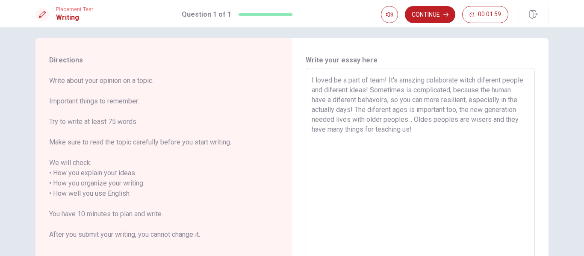
click at [425, 117] on textarea "I loved be a part of team! It's amazing colaborate witch diferent people and di…" at bounding box center [419, 188] width 217 height 227
click at [430, 130] on textarea "I loved be a part of team! It's amazing colaborate witch diferent people and di…" at bounding box center [419, 188] width 217 height 227
click at [455, 121] on textarea "I loved be a part of team! It's amazing colaborate witch diferent people and di…" at bounding box center [419, 188] width 217 height 227
click at [422, 133] on textarea "I loved be a part of team! It's amazing colaborate witch diferent people and di…" at bounding box center [419, 188] width 217 height 227
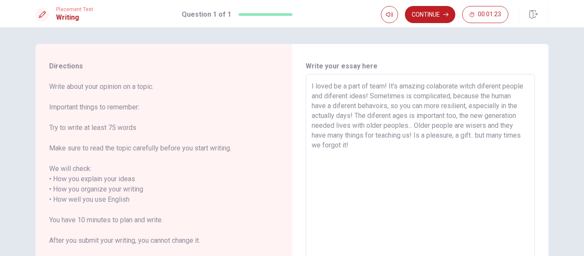
scroll to position [0, 0]
click at [433, 10] on button "Continue" at bounding box center [430, 14] width 50 height 17
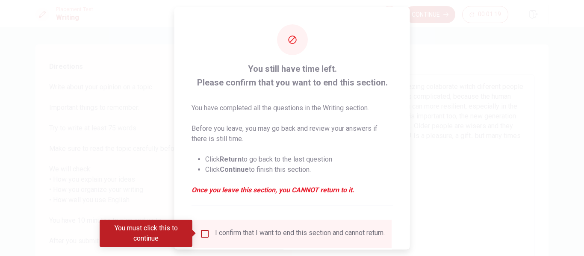
click at [203, 238] on input "You must click this to continue" at bounding box center [205, 233] width 10 height 10
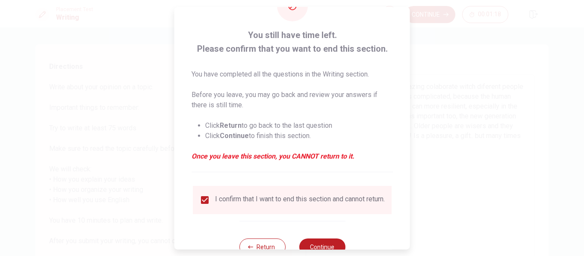
scroll to position [63, 0]
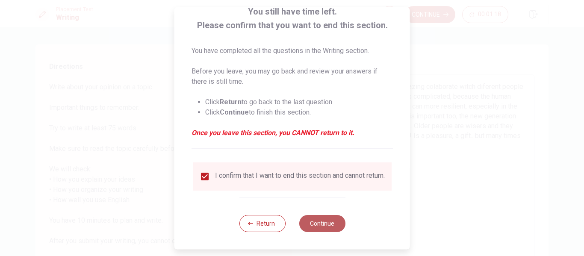
click at [338, 225] on button "Continue" at bounding box center [322, 223] width 46 height 17
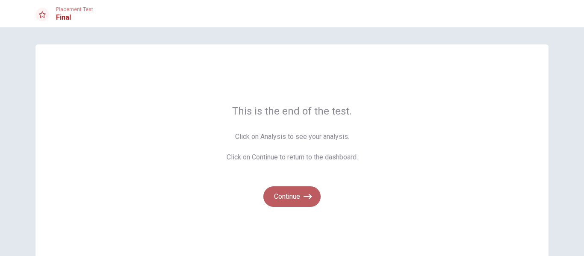
click at [304, 195] on icon "button" at bounding box center [307, 196] width 9 height 9
